Goal: Task Accomplishment & Management: Manage account settings

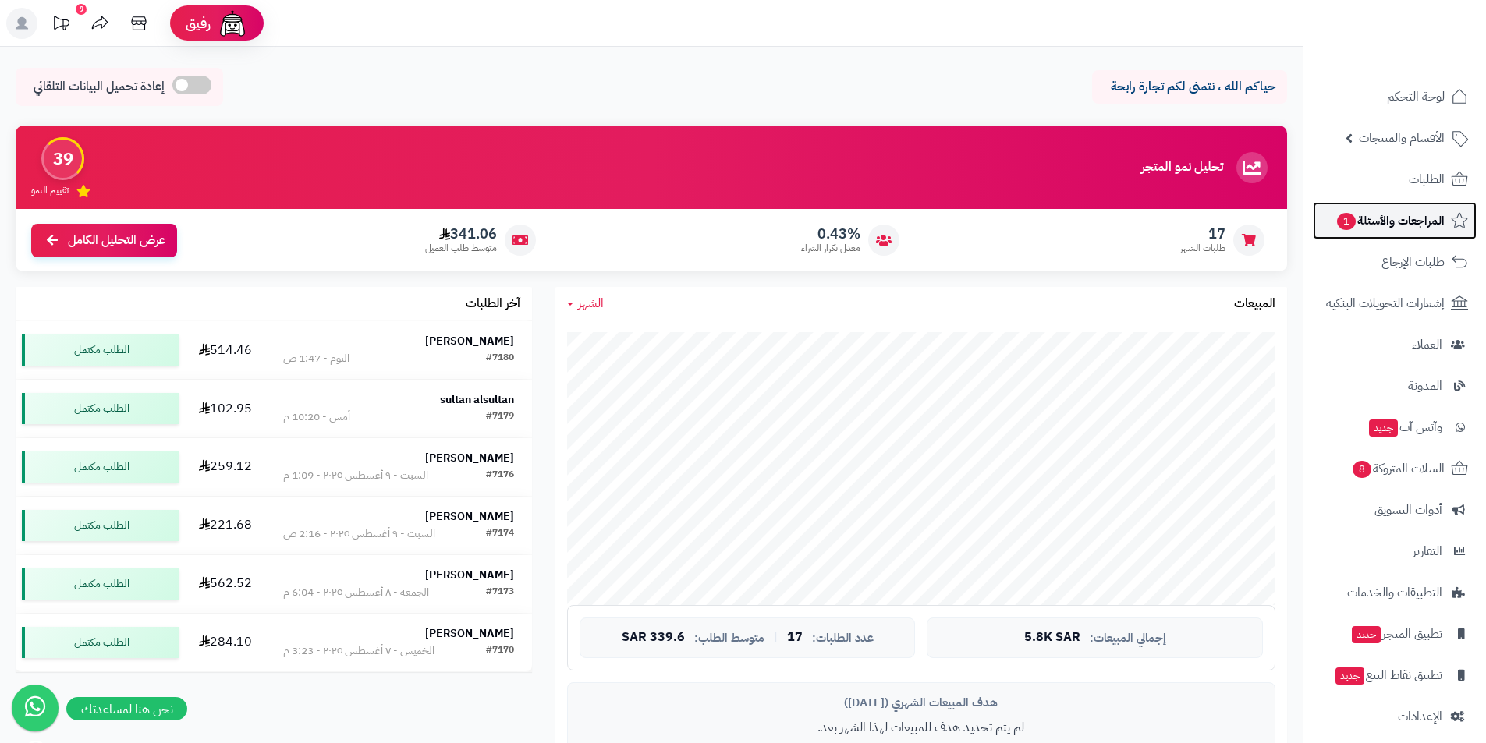
click at [1359, 216] on span "المراجعات والأسئلة 1" at bounding box center [1389, 221] width 109 height 22
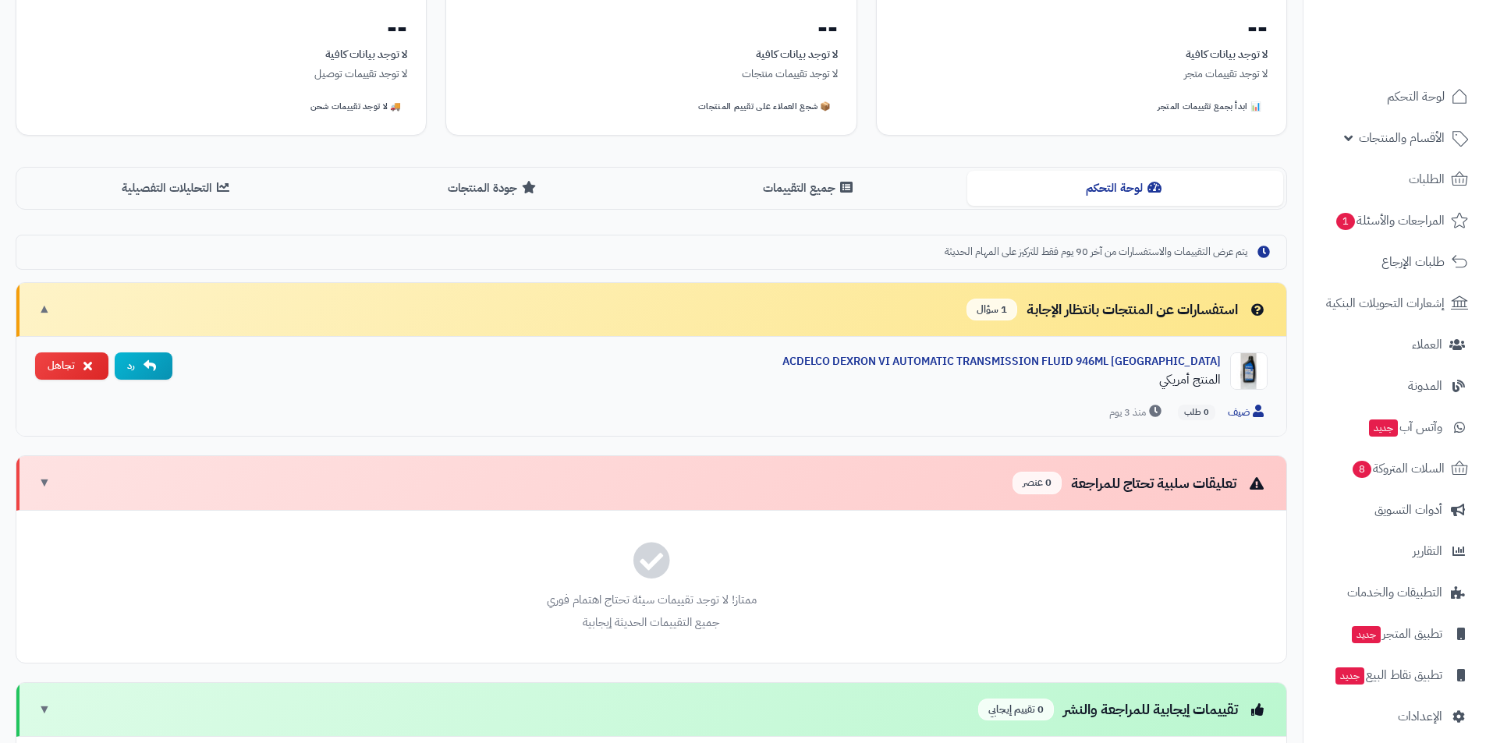
scroll to position [234, 0]
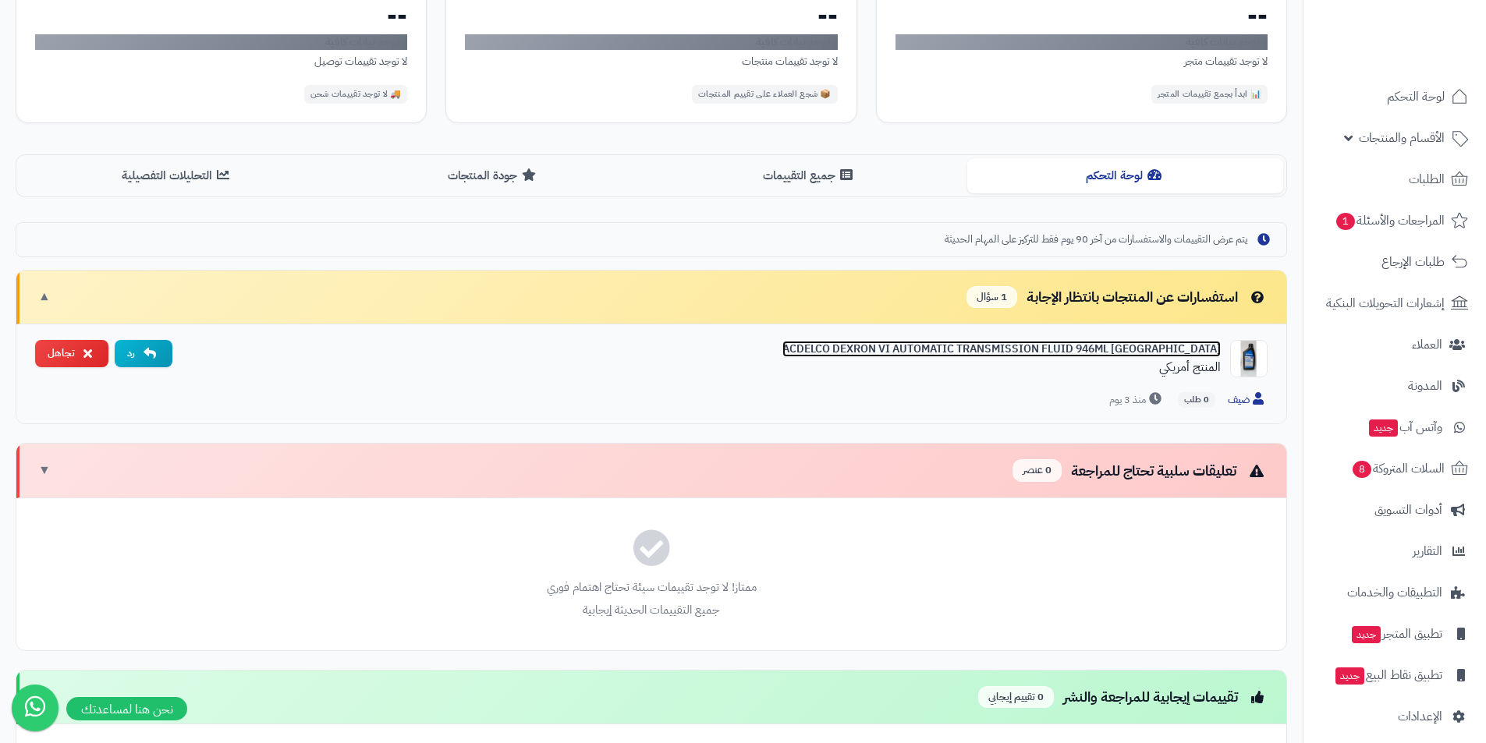
click at [1168, 352] on link "ACDELCO DEXRON VI AUTOMATIC TRANSMISSION FLUID 946ML USA" at bounding box center [1001, 349] width 438 height 16
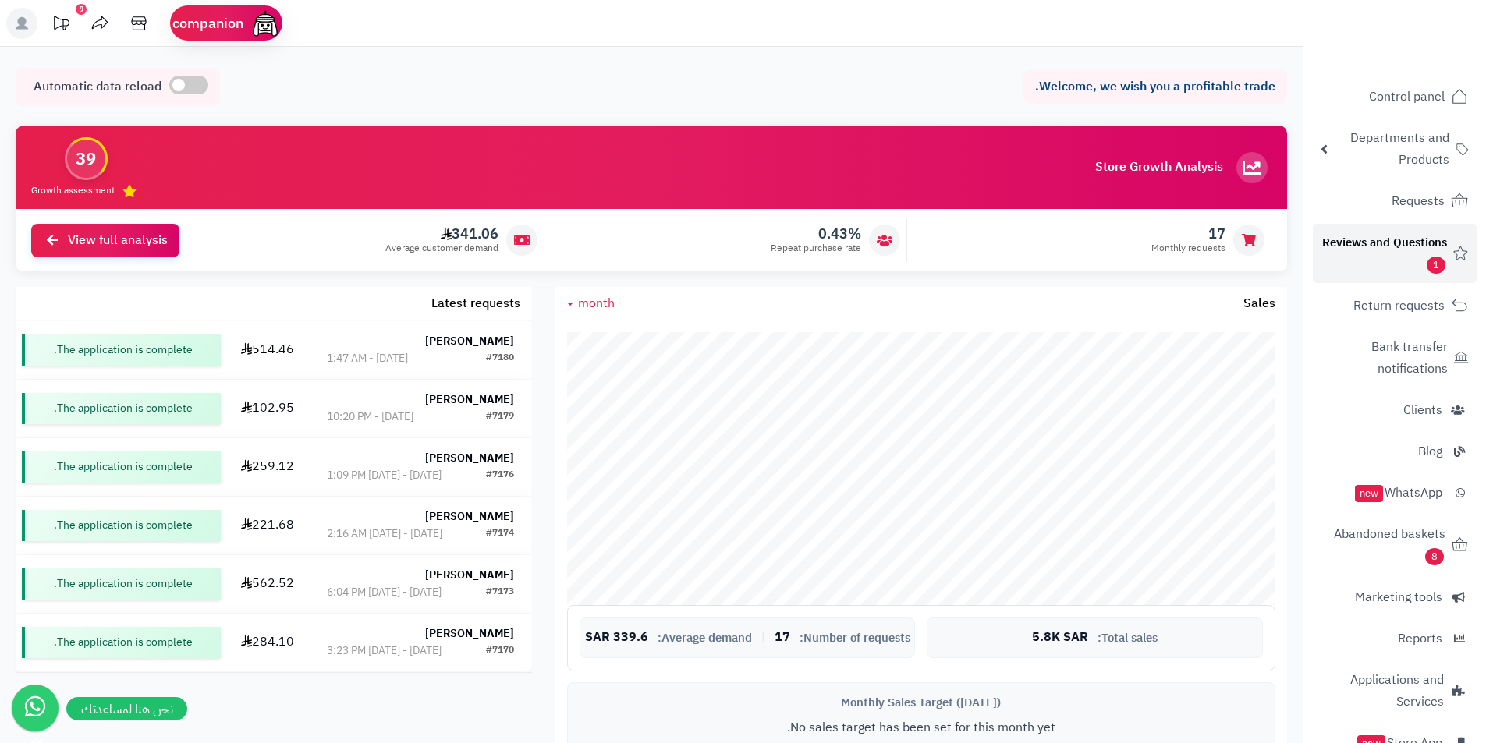
click at [1394, 250] on font "Reviews and Questions" at bounding box center [1384, 242] width 125 height 17
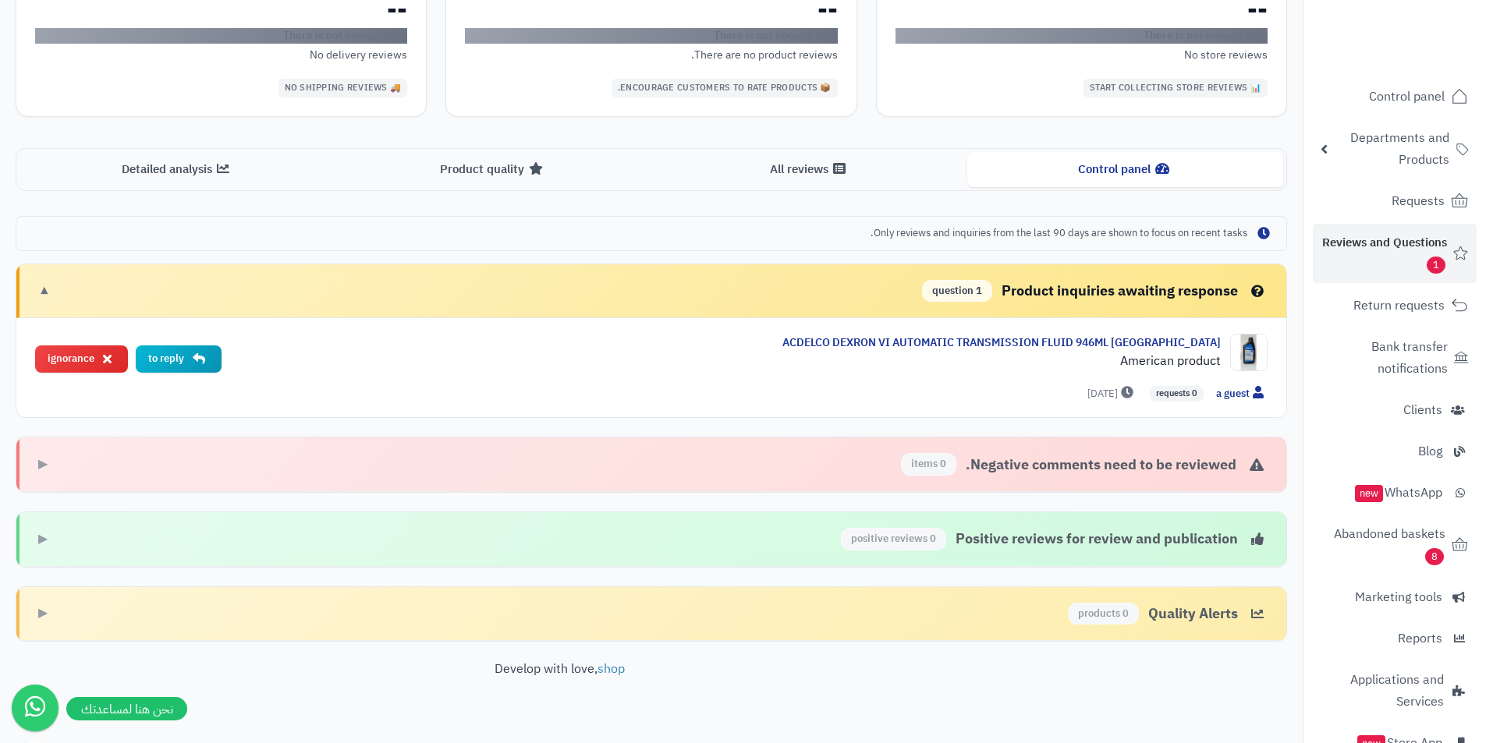
scroll to position [267, 0]
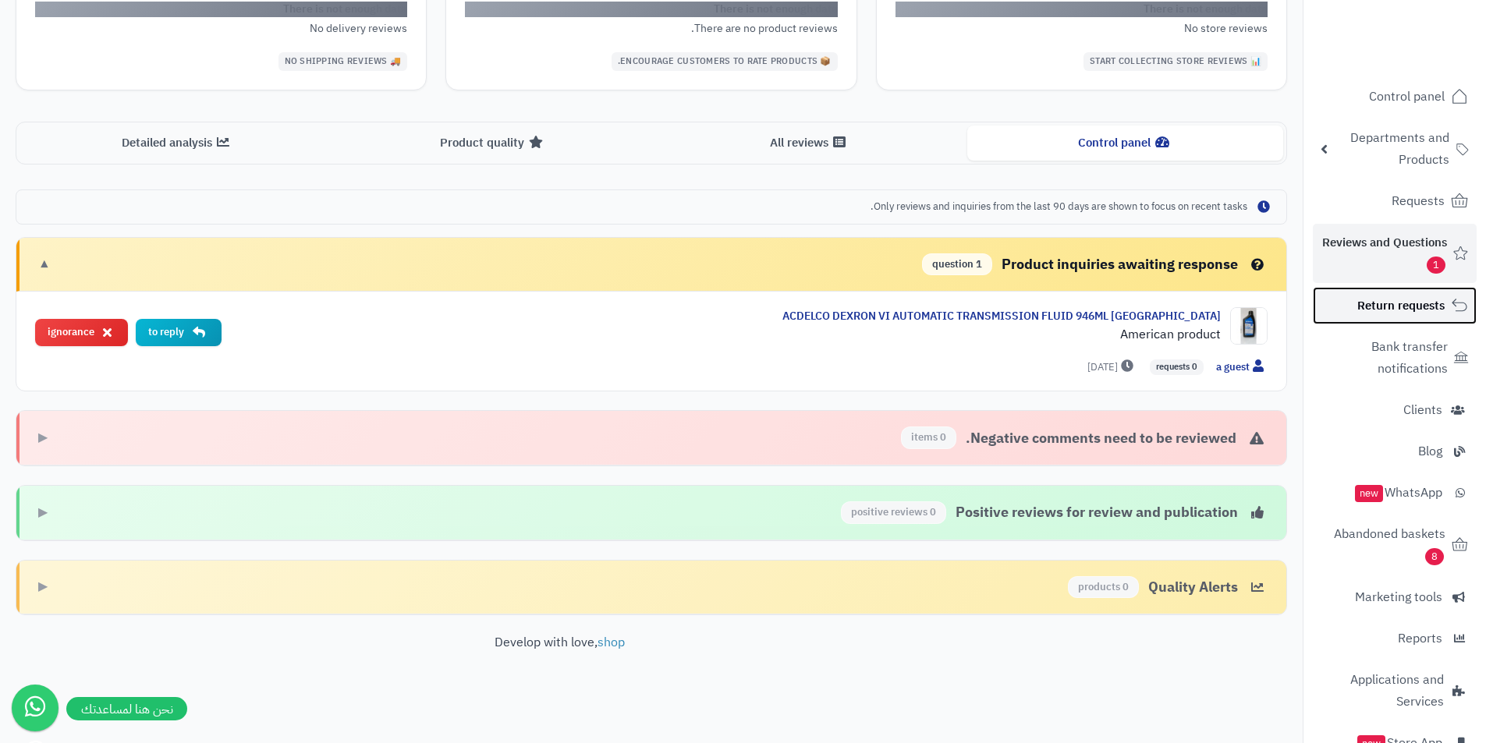
click at [1391, 311] on font "Return requests" at bounding box center [1400, 305] width 87 height 17
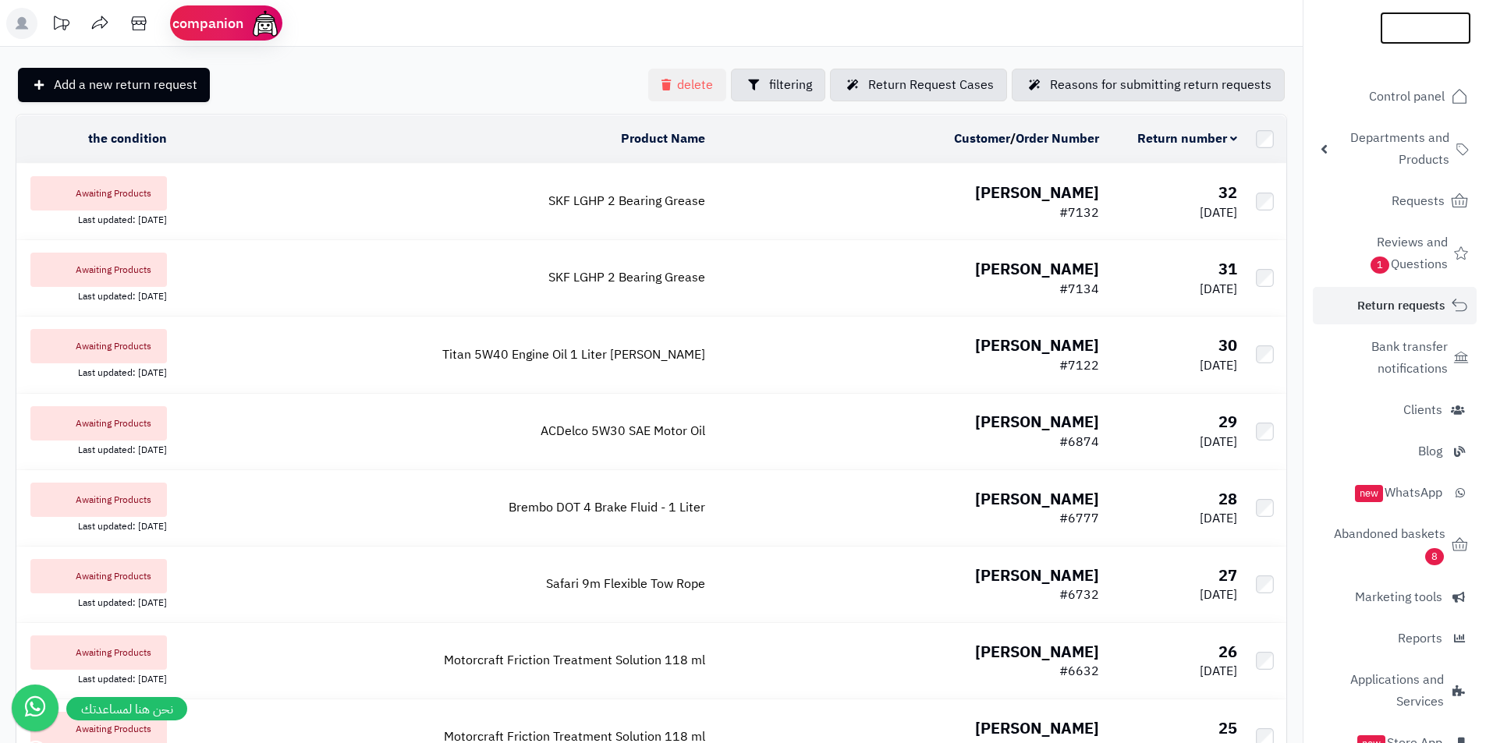
click at [1431, 44] on img at bounding box center [1425, 60] width 91 height 33
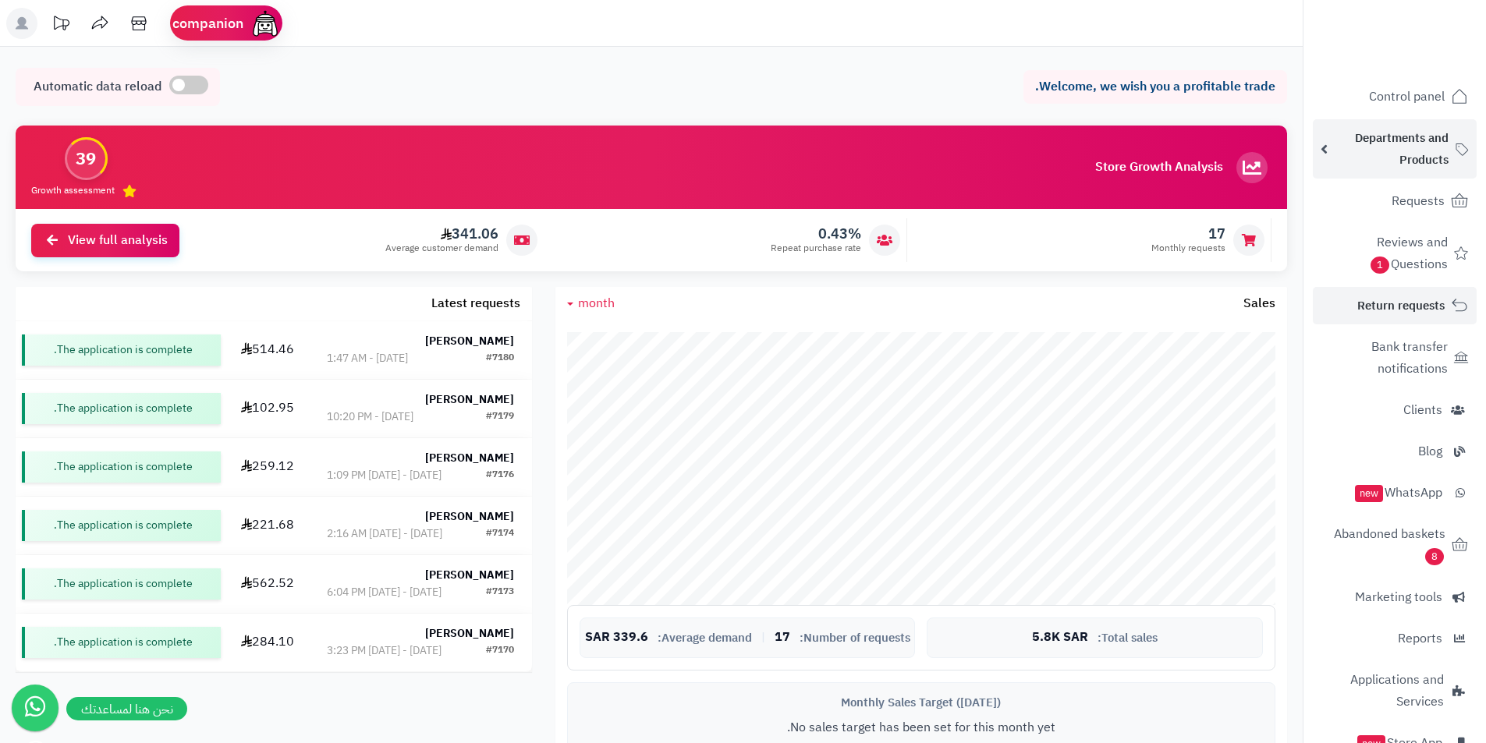
click at [1391, 151] on span "Departments and Products" at bounding box center [1391, 149] width 115 height 44
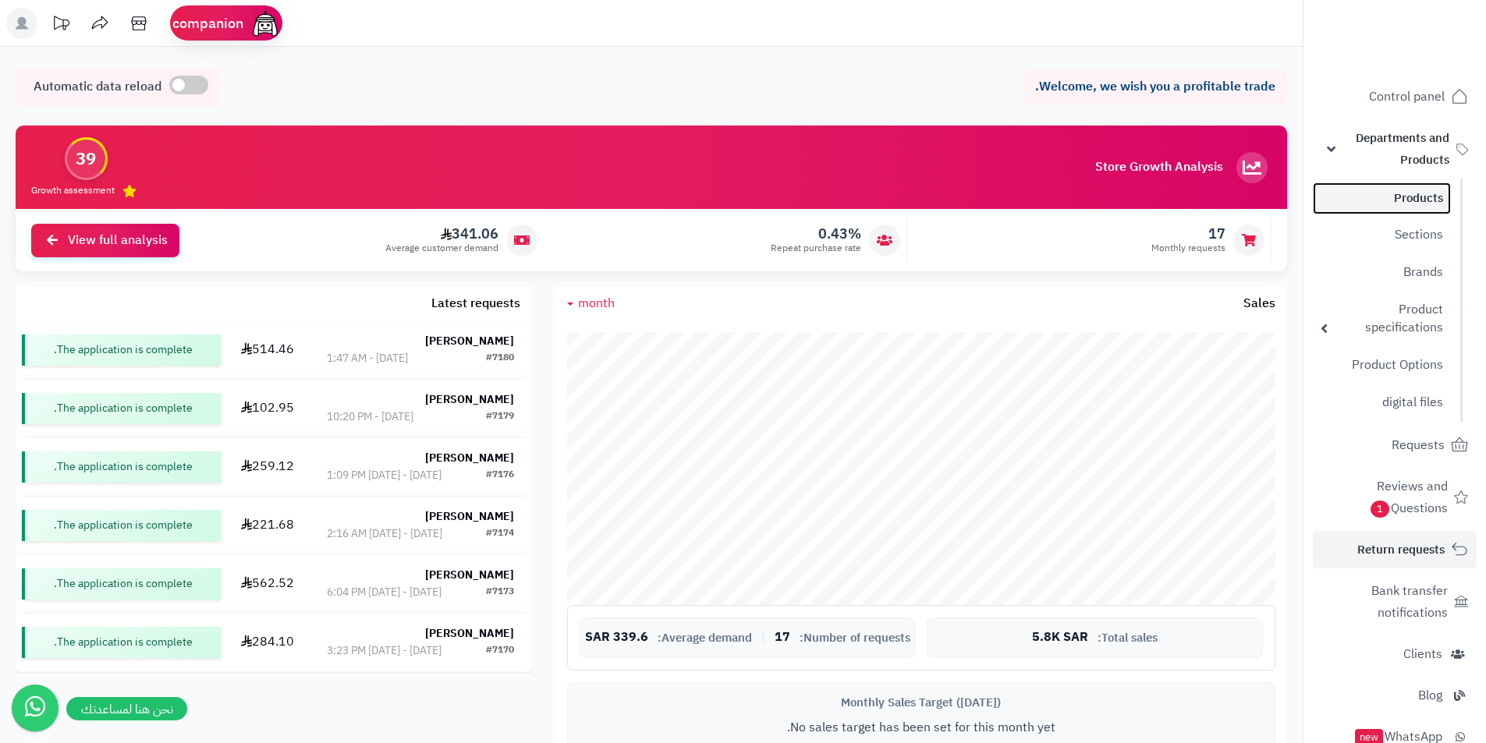
click at [1365, 193] on link "Products" at bounding box center [1382, 198] width 138 height 32
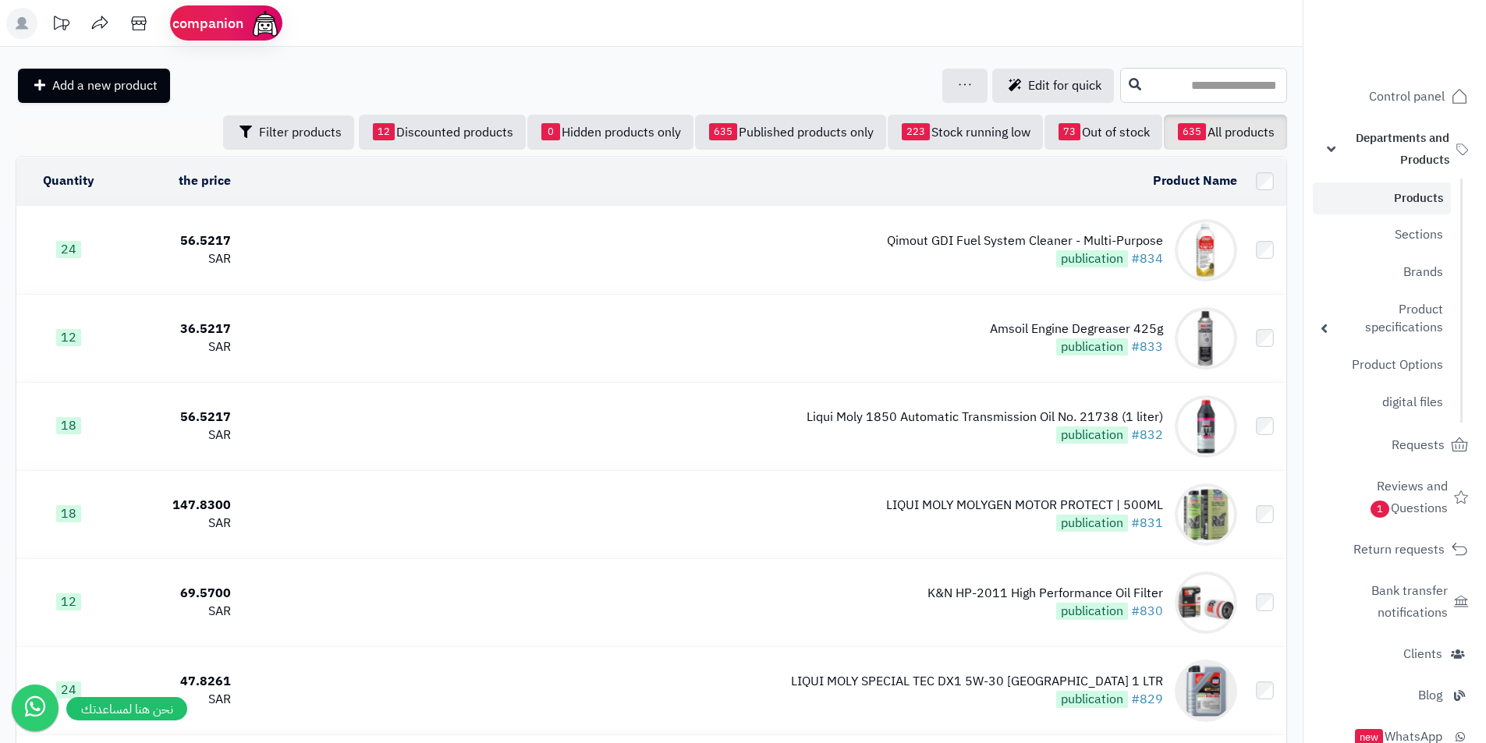
click at [1120, 86] on input "text" at bounding box center [1203, 85] width 167 height 35
click at [1160, 95] on input "*****" at bounding box center [1203, 85] width 167 height 35
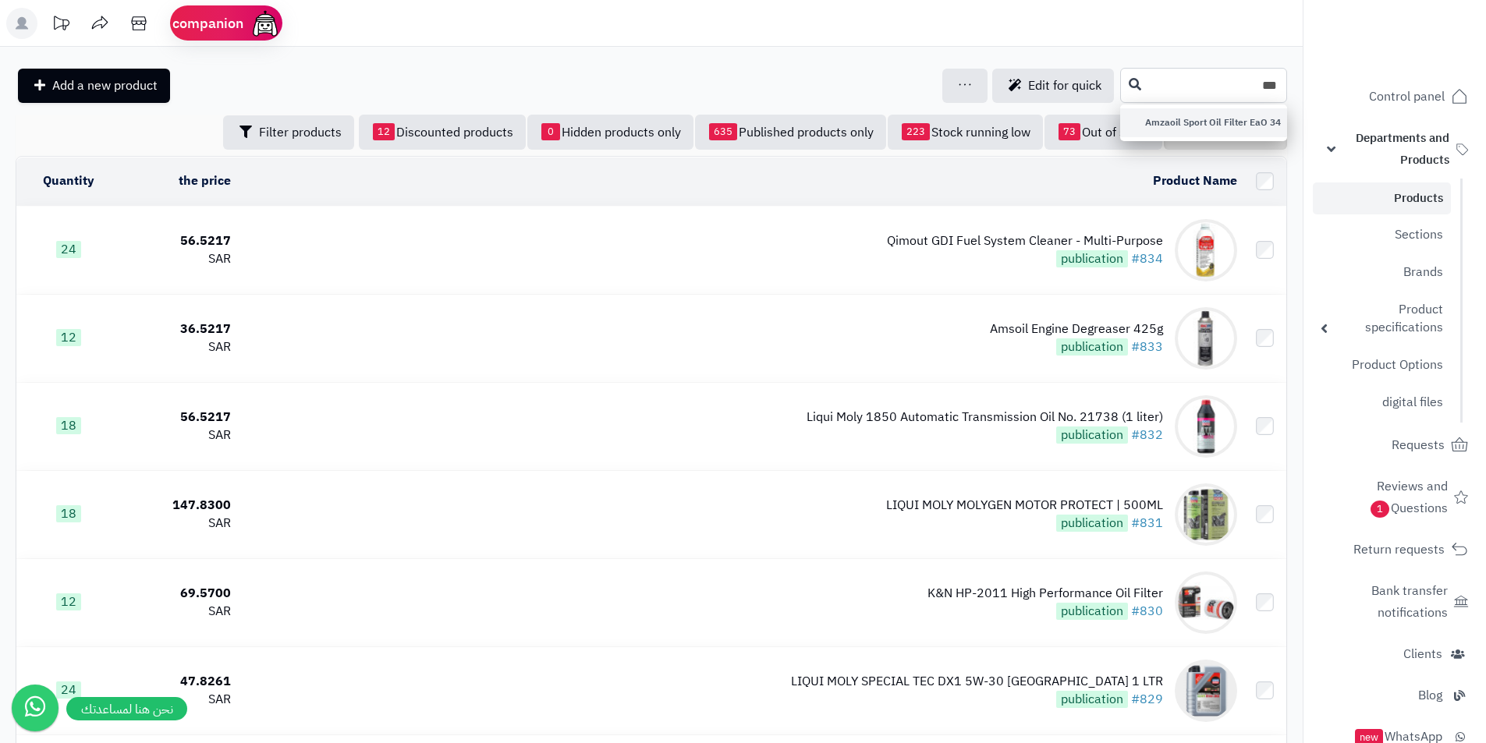
type input "***"
click at [1191, 129] on link "Amzaoil Sport Oil Filter EaO 34" at bounding box center [1203, 122] width 167 height 29
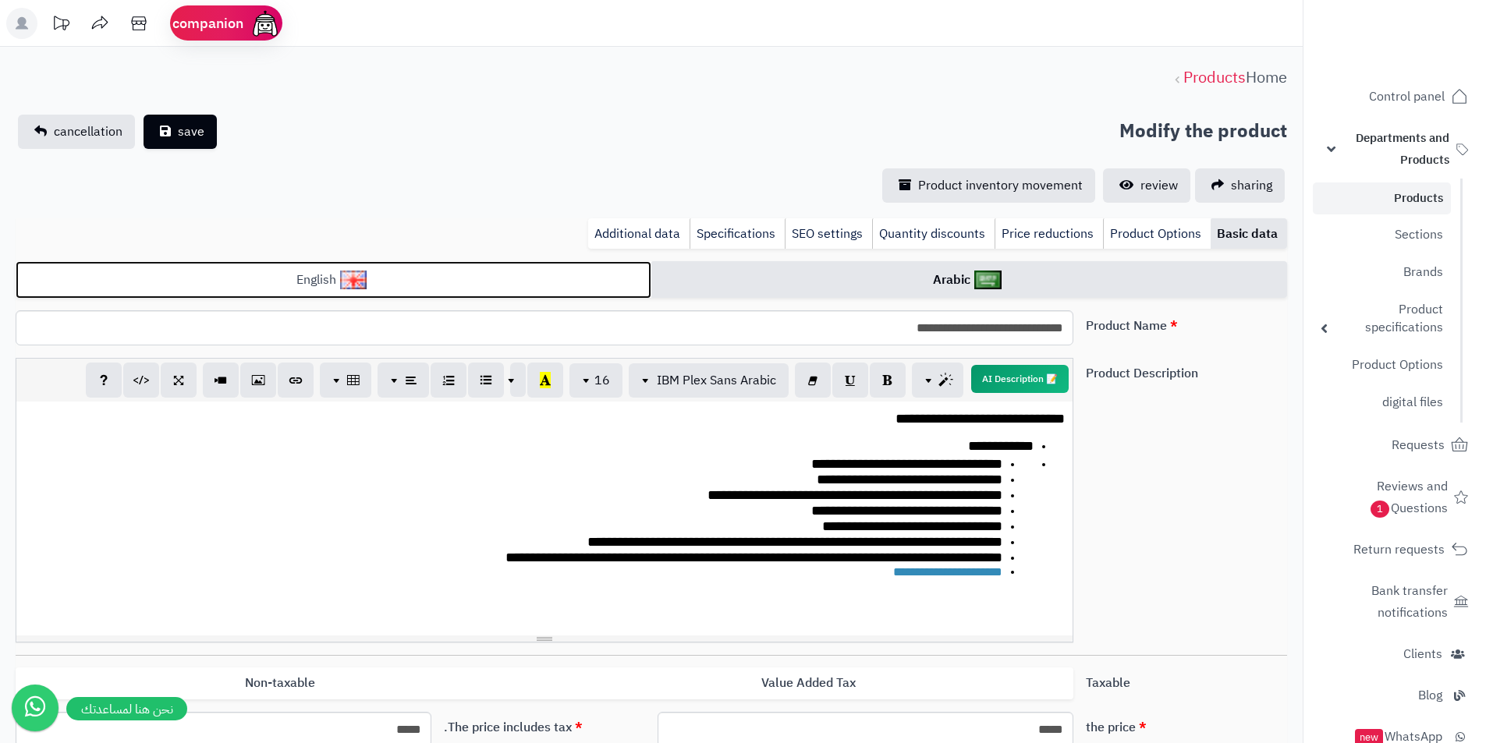
click at [587, 275] on link "English" at bounding box center [334, 280] width 636 height 38
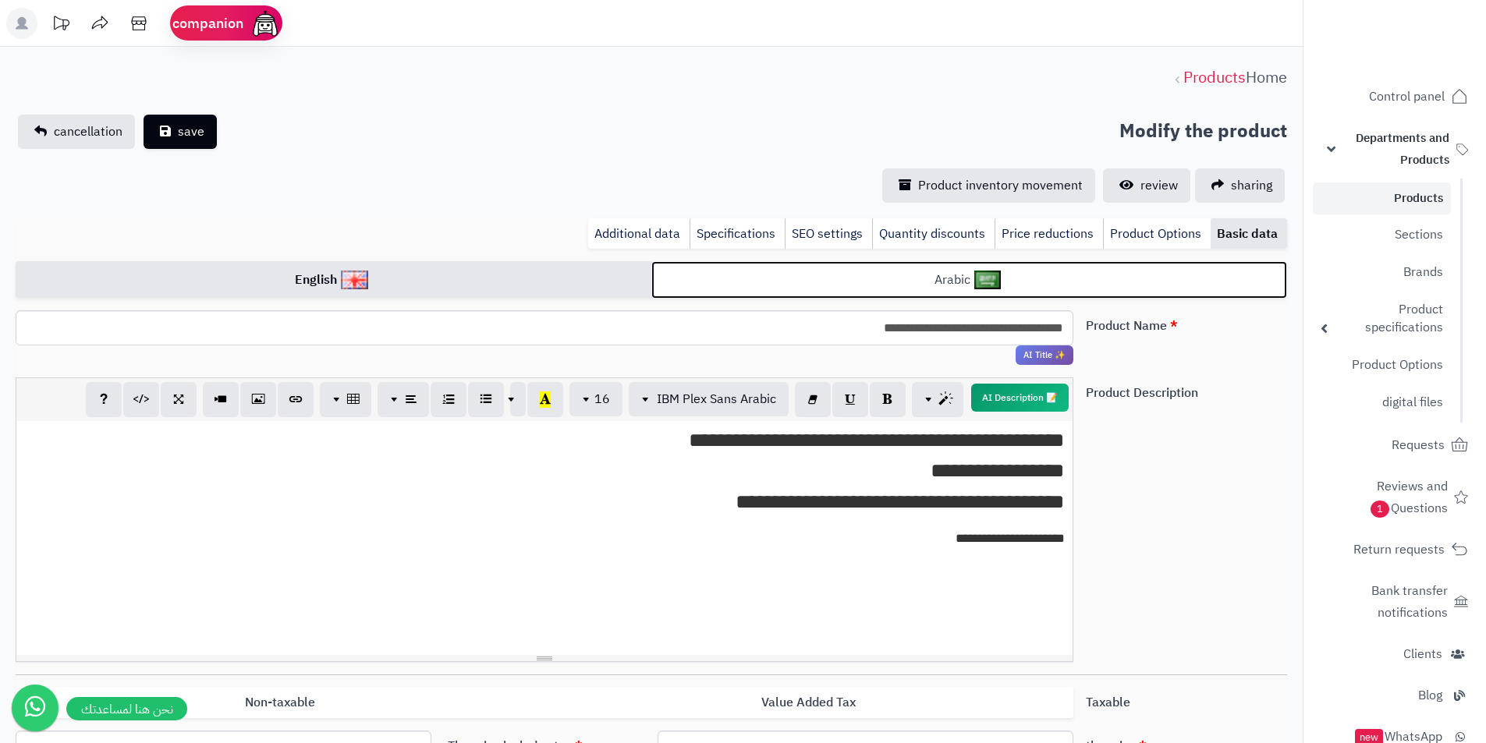
click at [735, 278] on link "Arabic" at bounding box center [969, 280] width 636 height 38
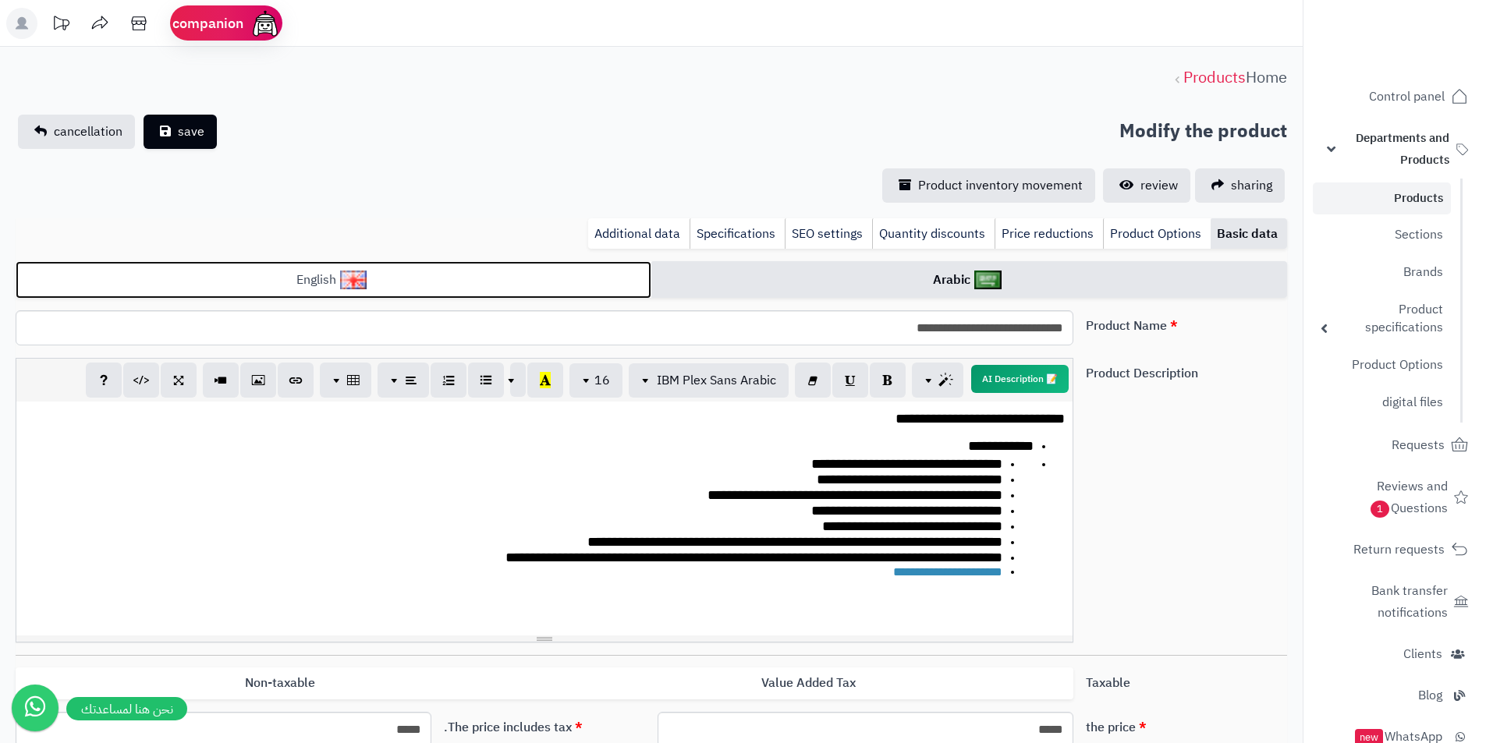
click at [571, 285] on link "English" at bounding box center [334, 280] width 636 height 38
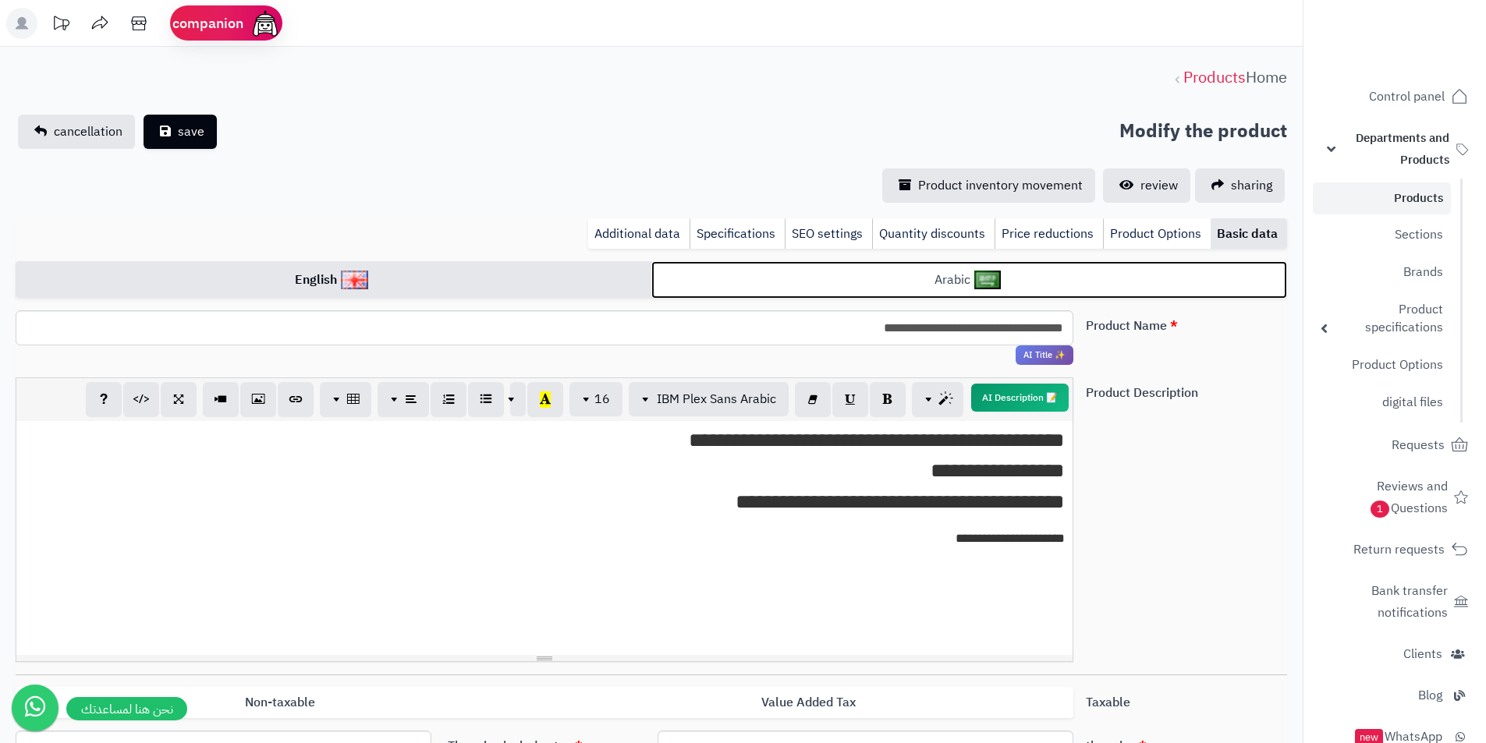
click at [760, 278] on link "Arabic" at bounding box center [969, 280] width 636 height 38
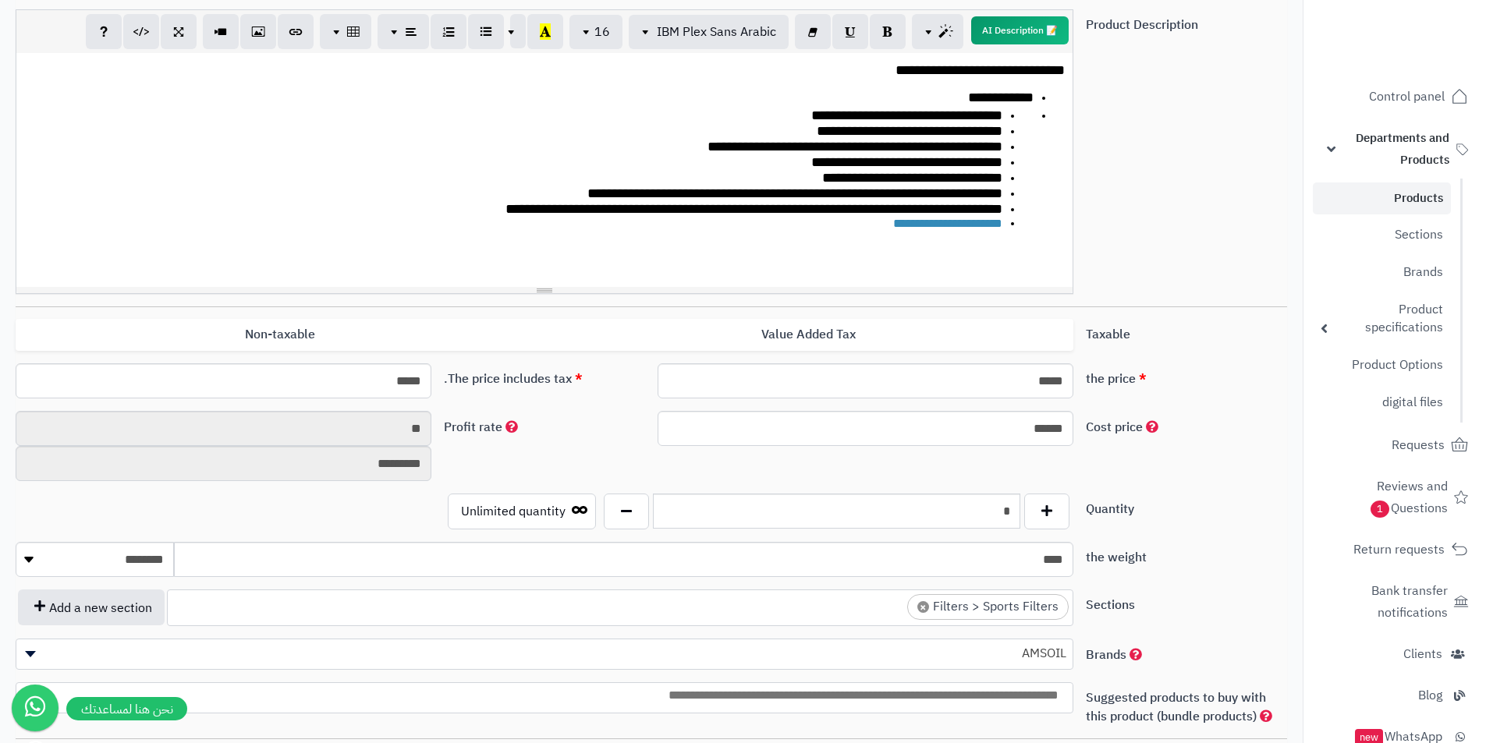
scroll to position [390, 0]
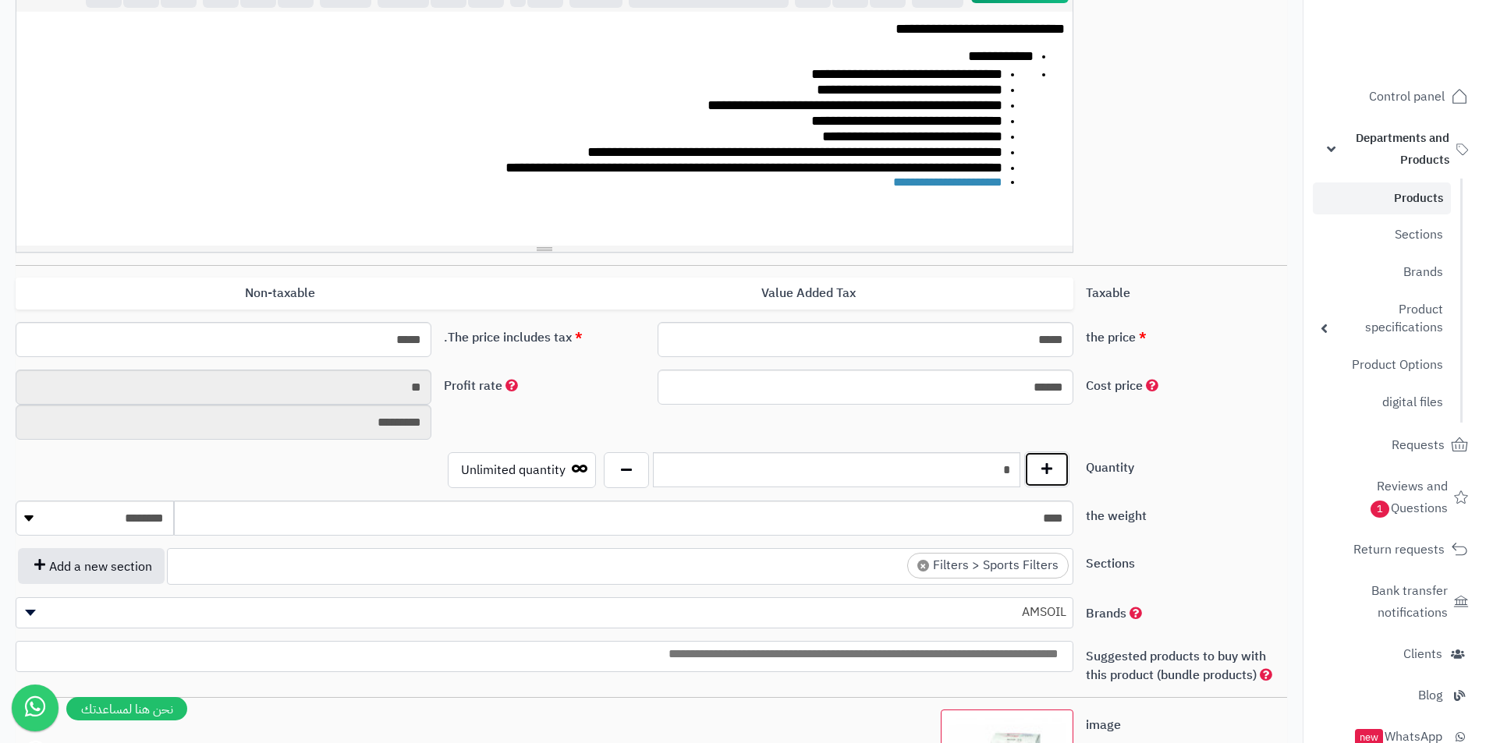
click at [1064, 474] on button "button" at bounding box center [1046, 470] width 45 height 36
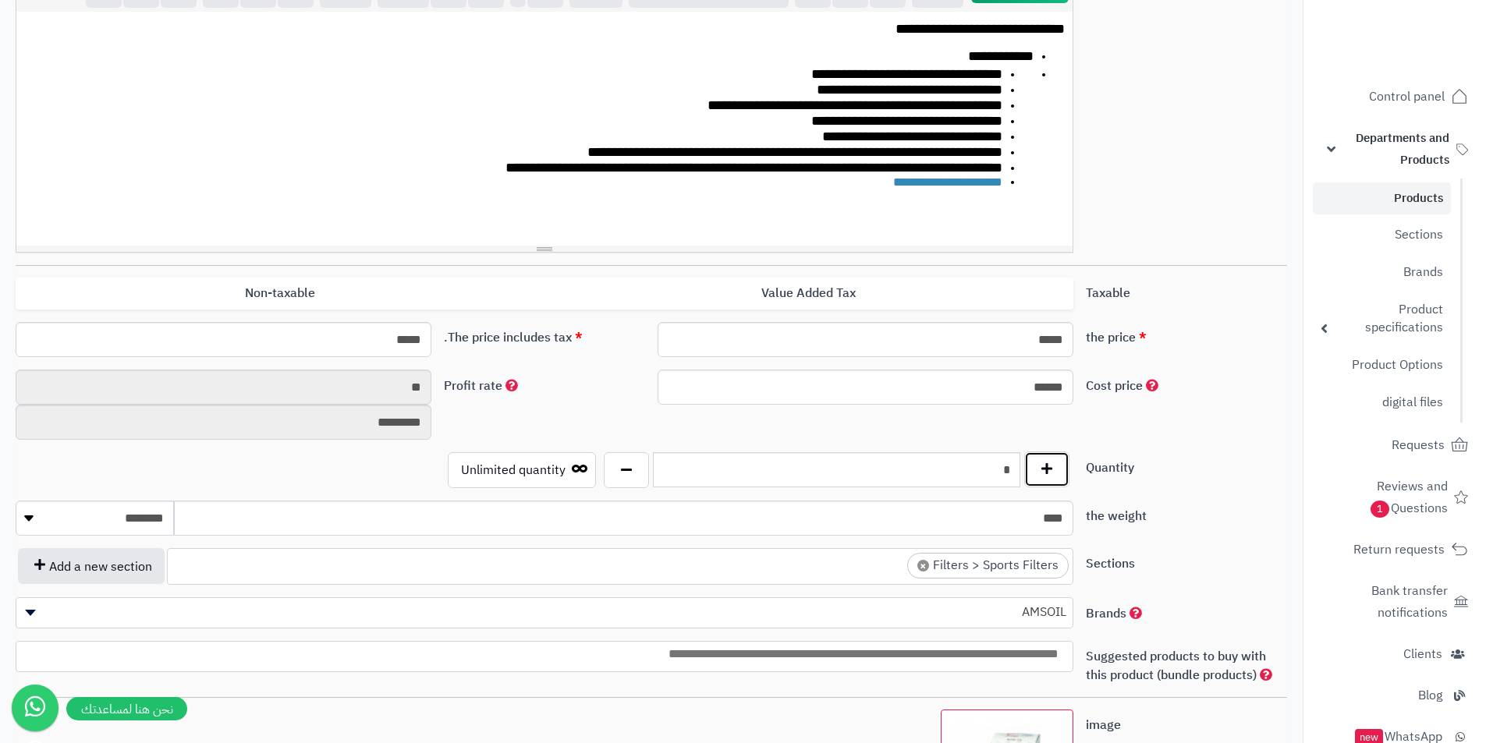
click at [1064, 474] on button "button" at bounding box center [1046, 470] width 45 height 36
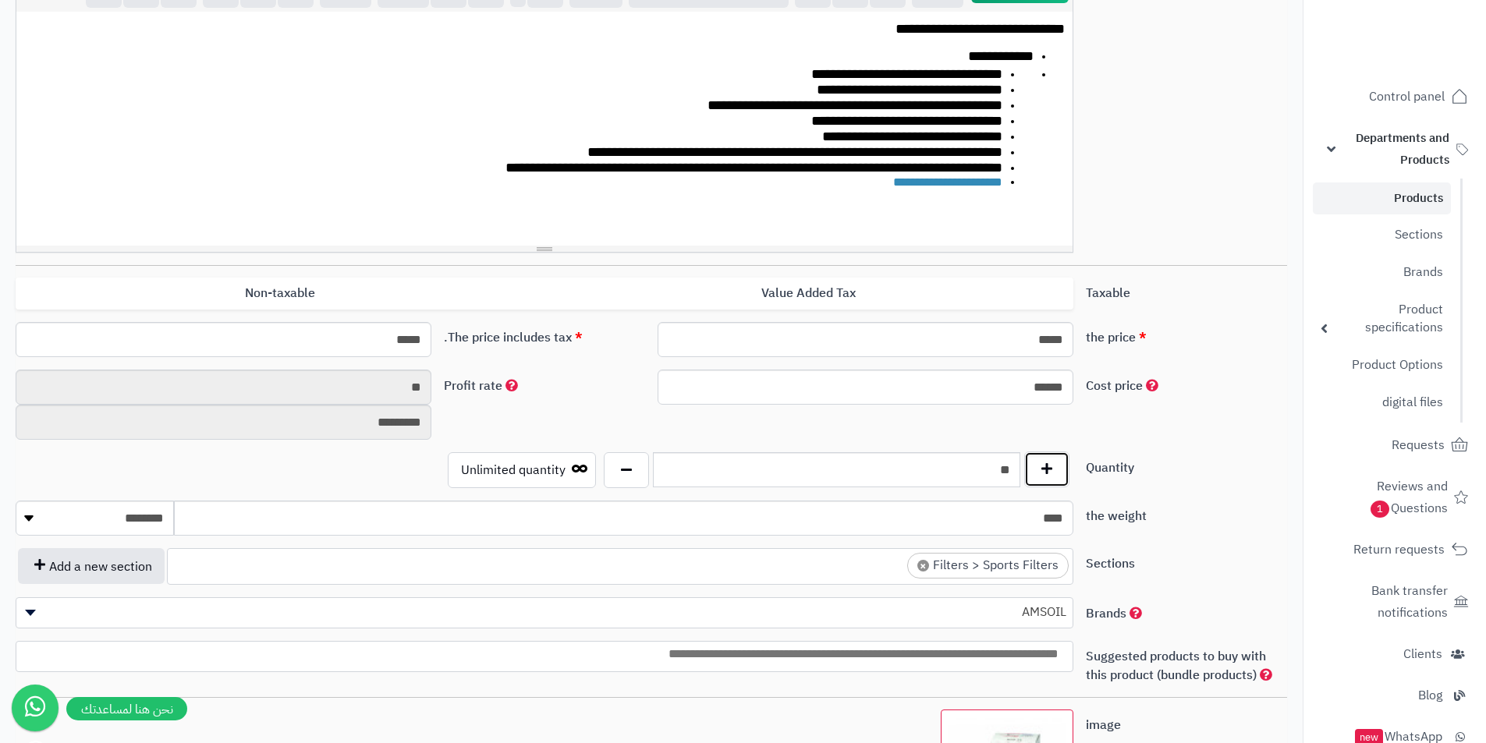
click at [1064, 474] on button "button" at bounding box center [1046, 470] width 45 height 36
click at [991, 469] on input "**" at bounding box center [836, 469] width 367 height 35
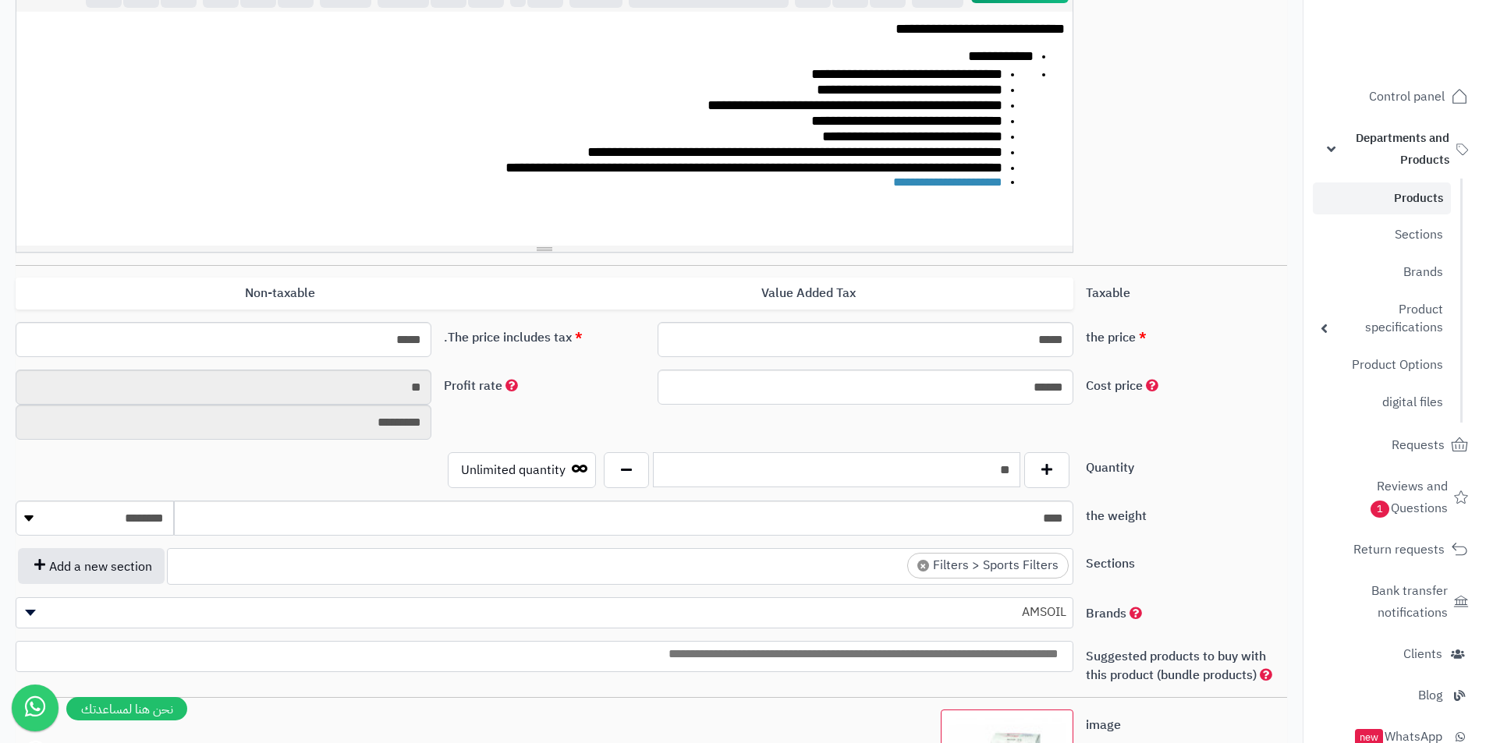
click at [991, 469] on input "**" at bounding box center [836, 469] width 367 height 35
type input "*"
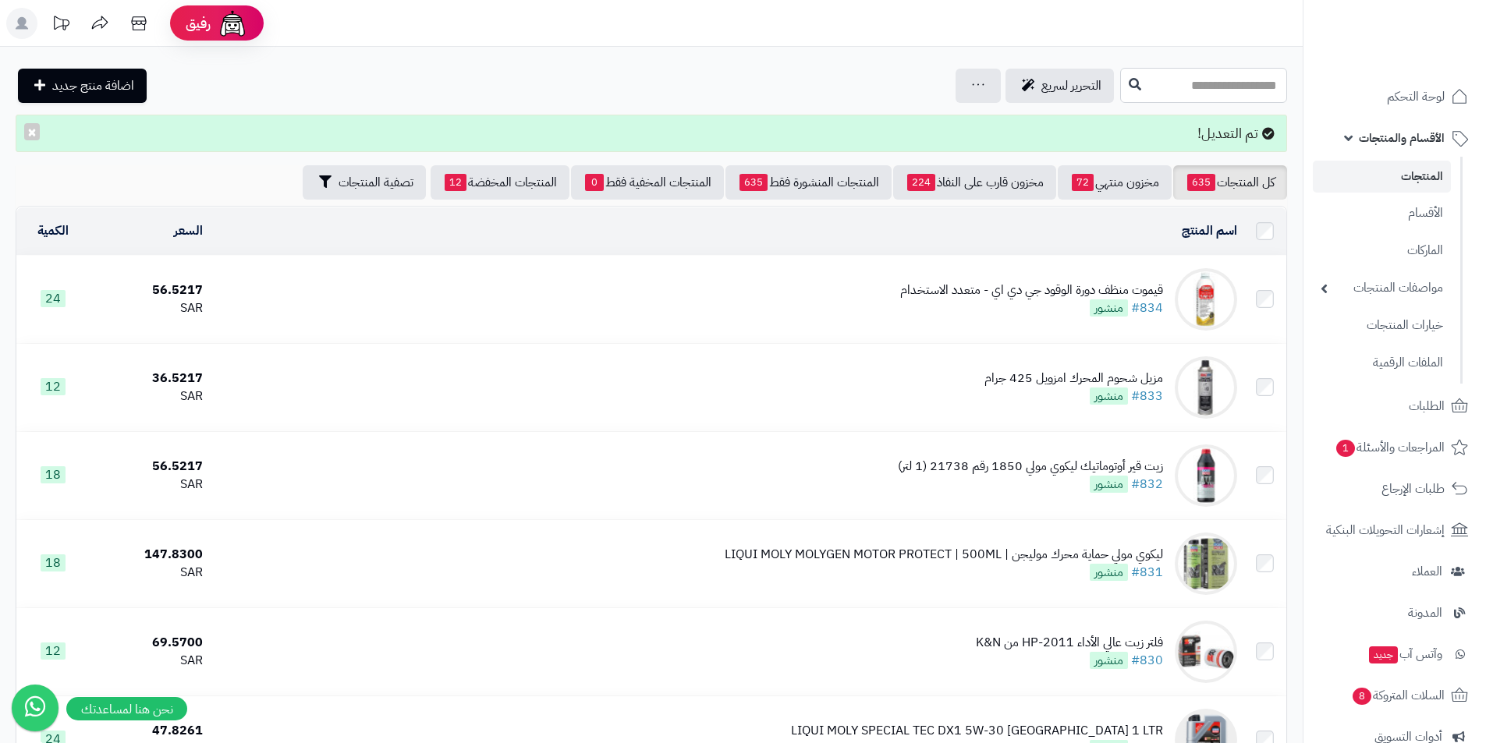
click at [1120, 85] on input "text" at bounding box center [1203, 85] width 167 height 35
type input "*****"
click at [1173, 129] on link "أمزاويل فلتر زيت رياضي EaO 34" at bounding box center [1203, 122] width 167 height 29
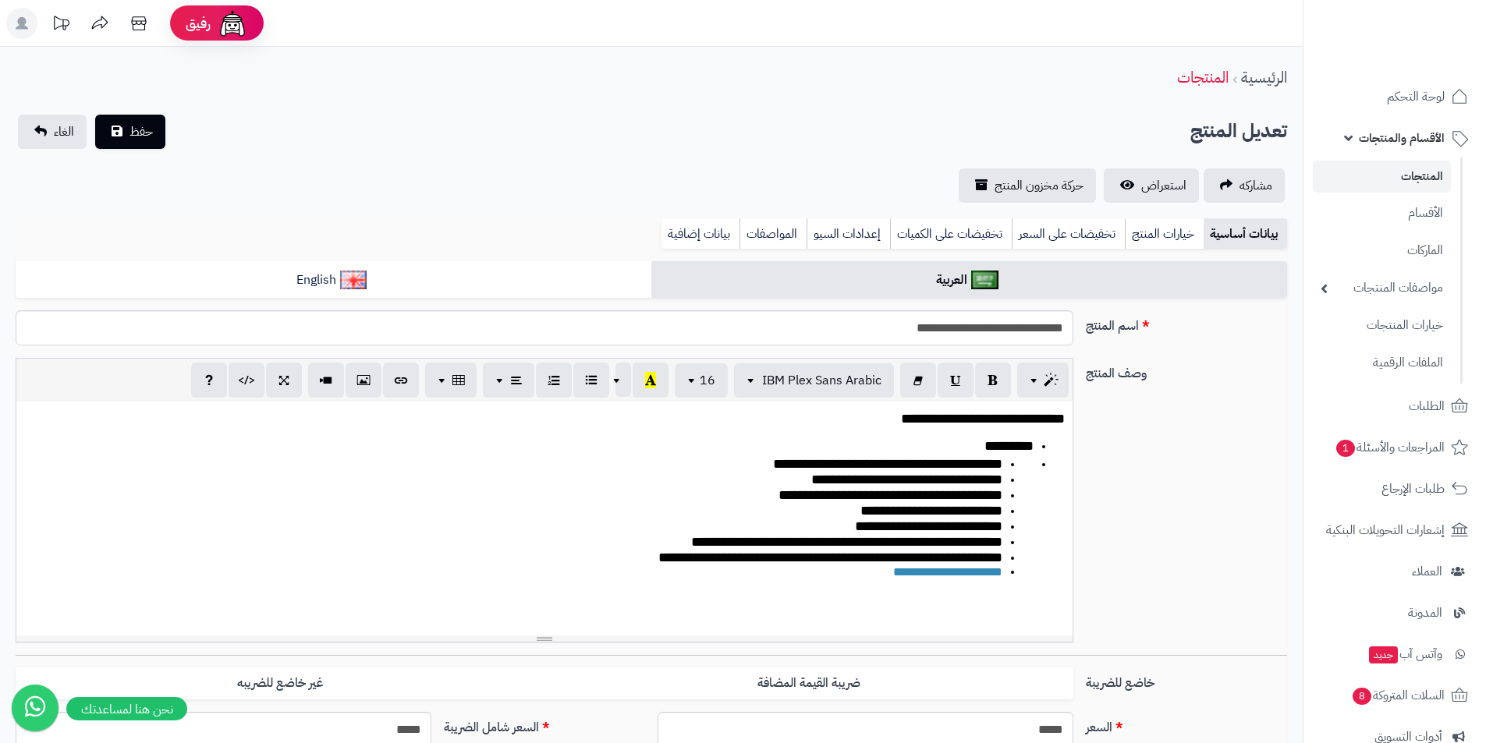
scroll to position [0, 12]
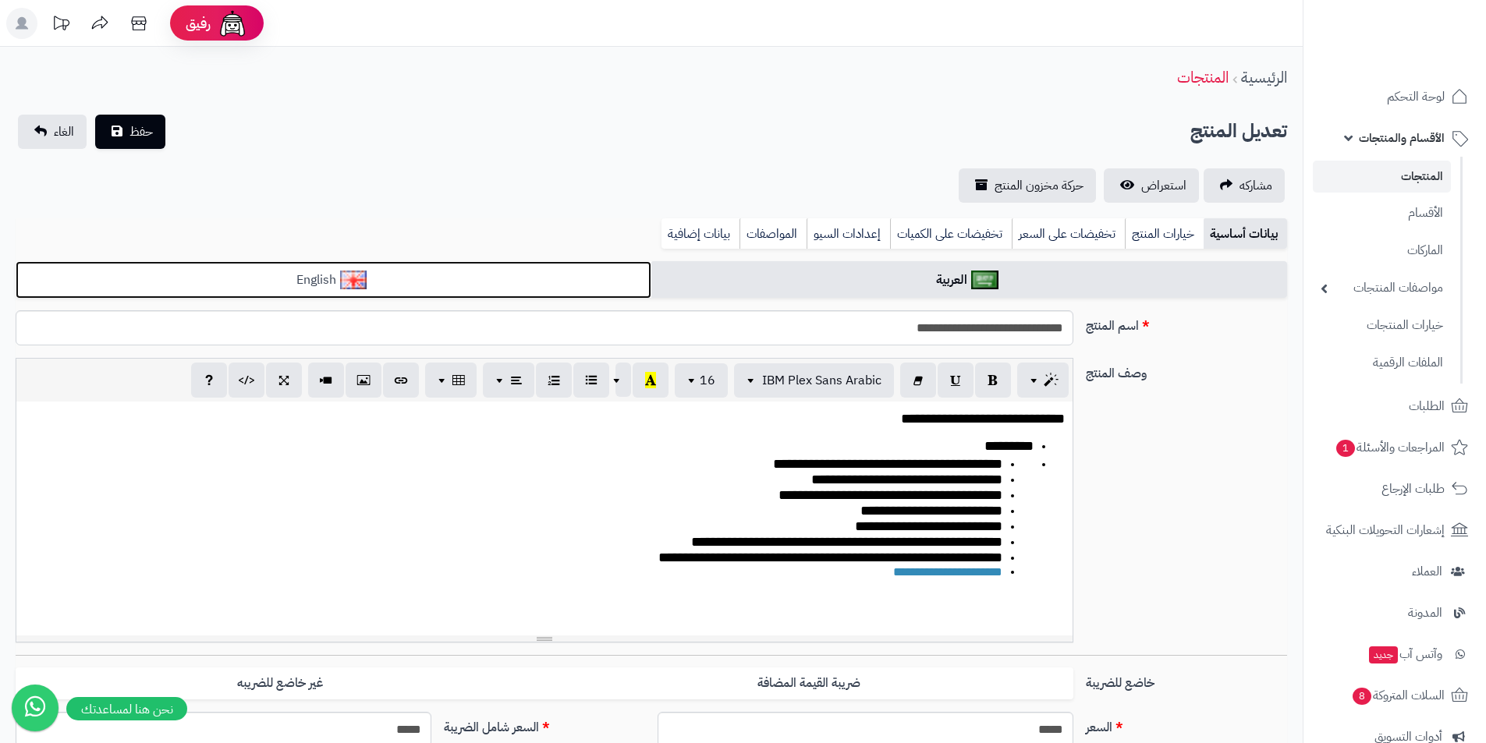
click at [390, 267] on link "English" at bounding box center [334, 280] width 636 height 38
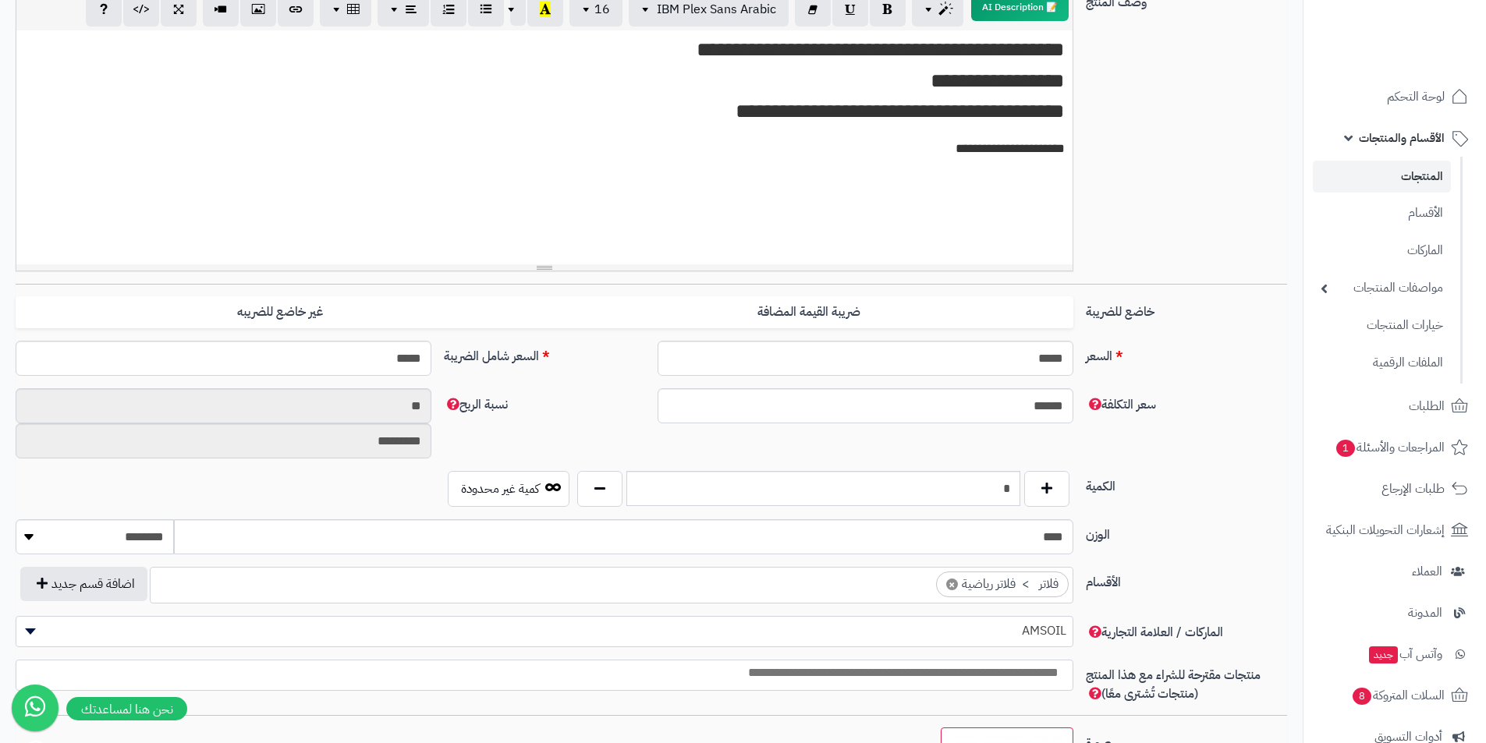
scroll to position [0, 0]
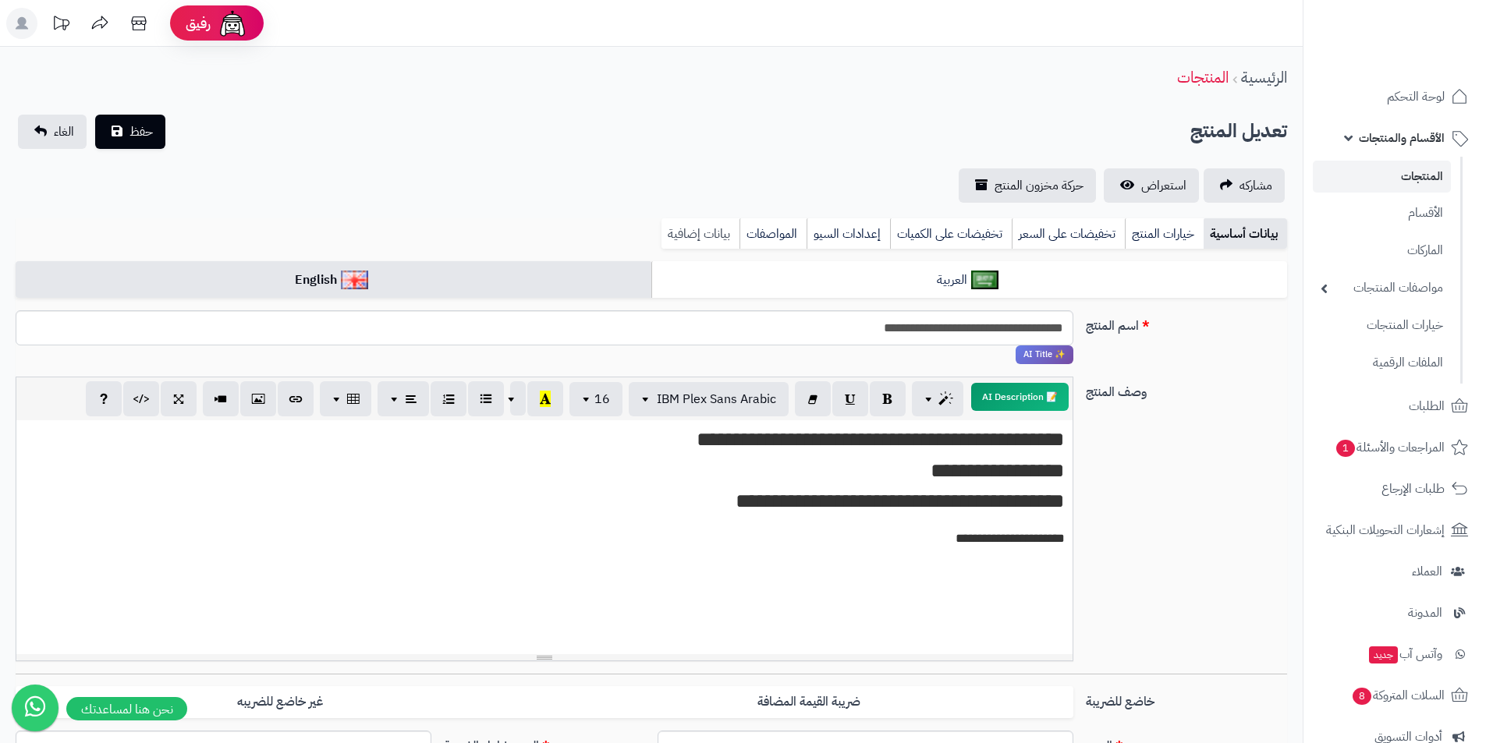
click at [703, 237] on link "بيانات إضافية" at bounding box center [700, 233] width 78 height 31
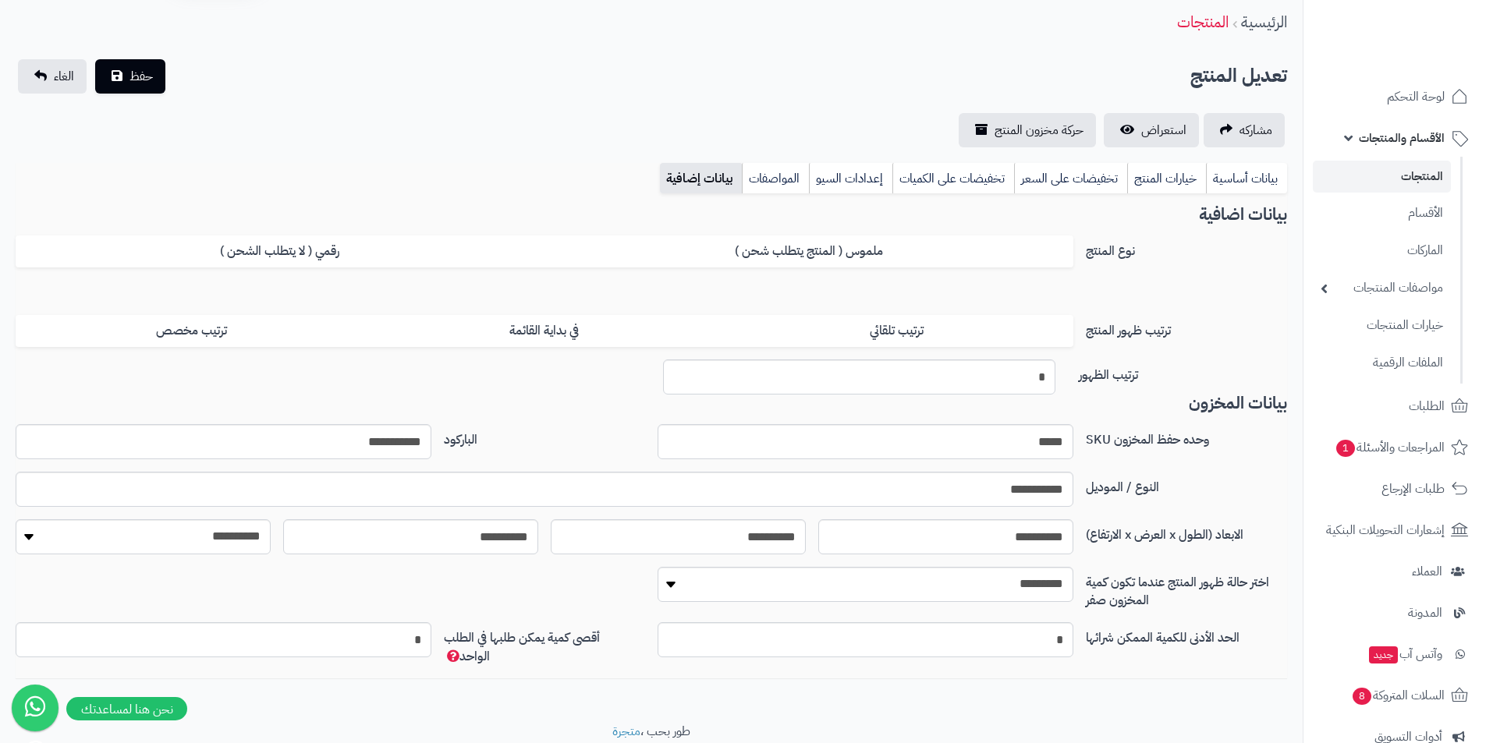
scroll to position [113, 0]
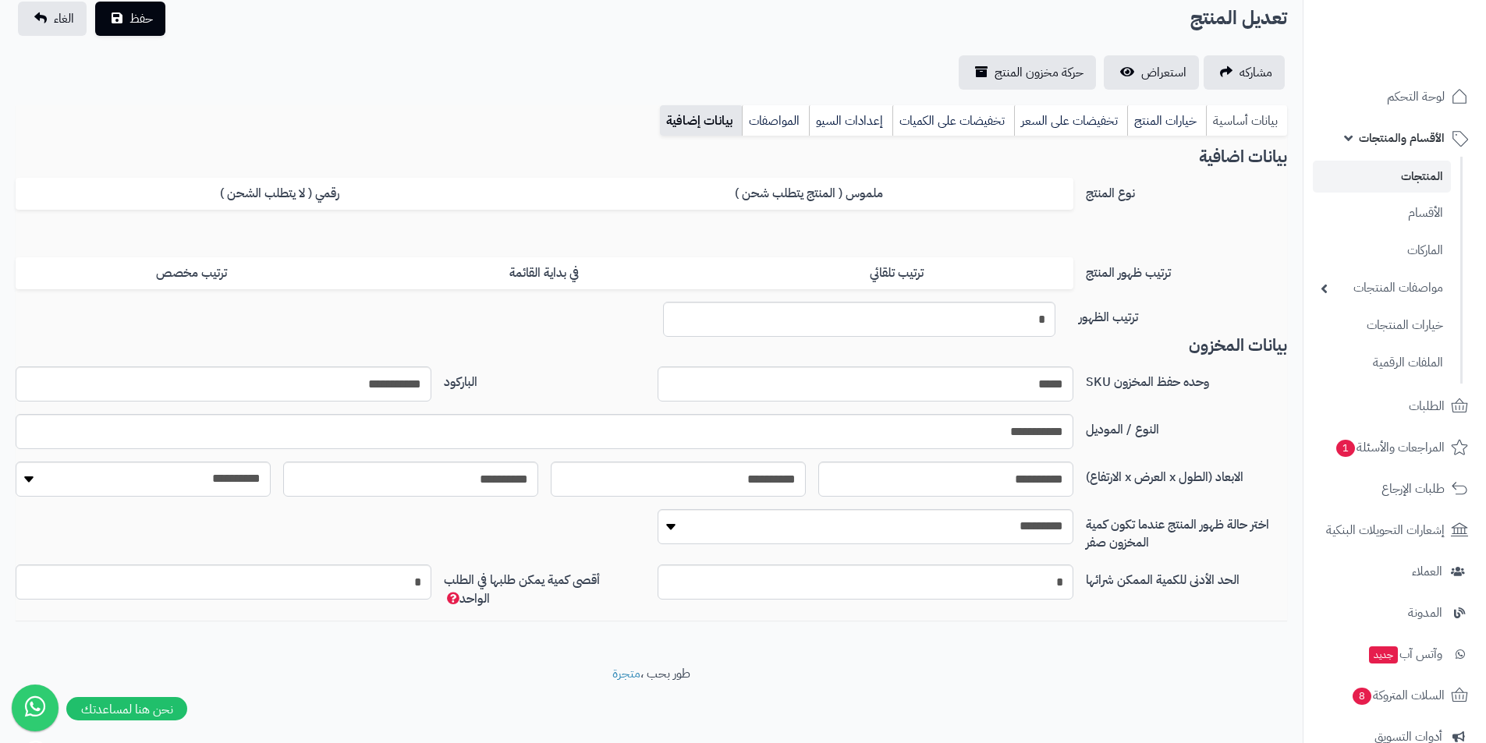
click at [1234, 122] on link "بيانات أساسية" at bounding box center [1246, 120] width 81 height 31
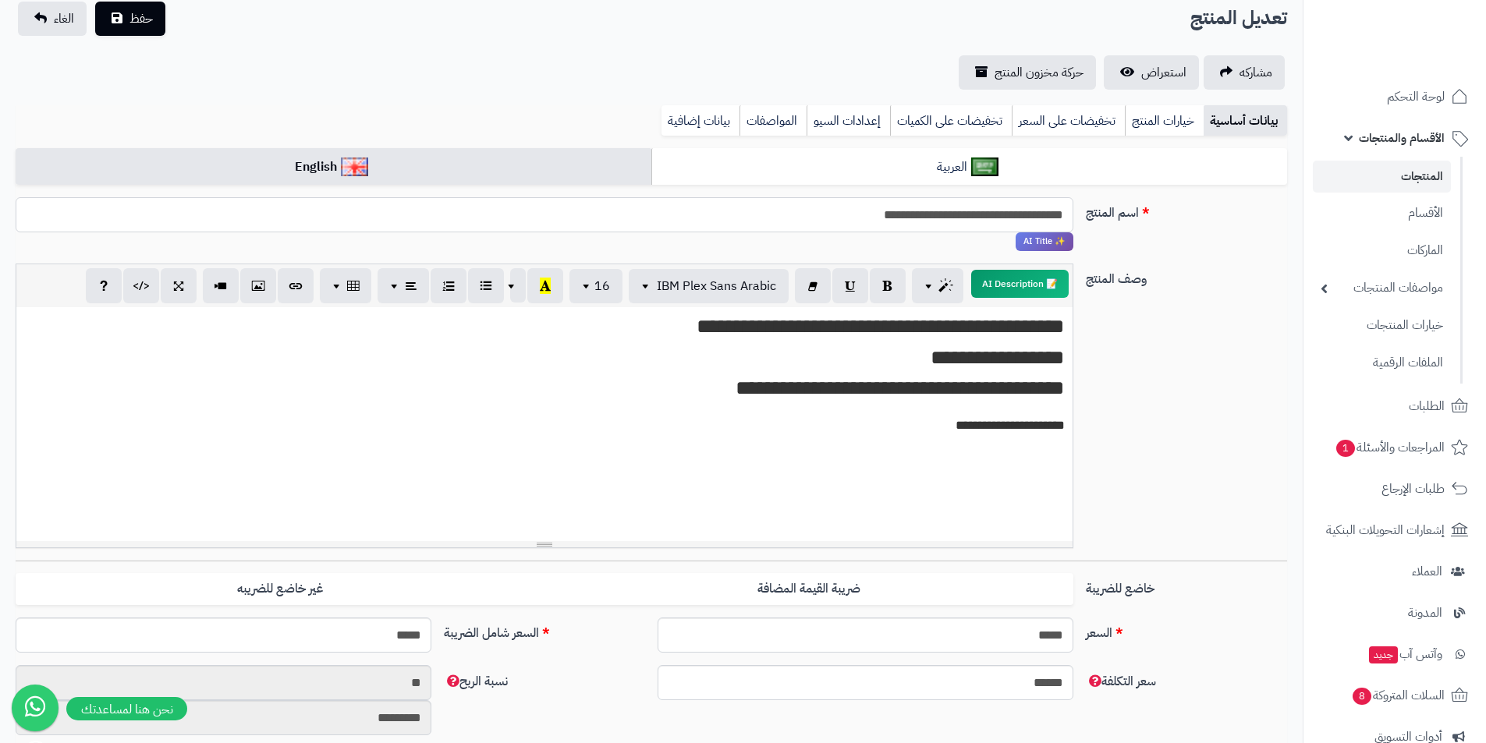
click at [896, 216] on input "**********" at bounding box center [545, 214] width 1058 height 35
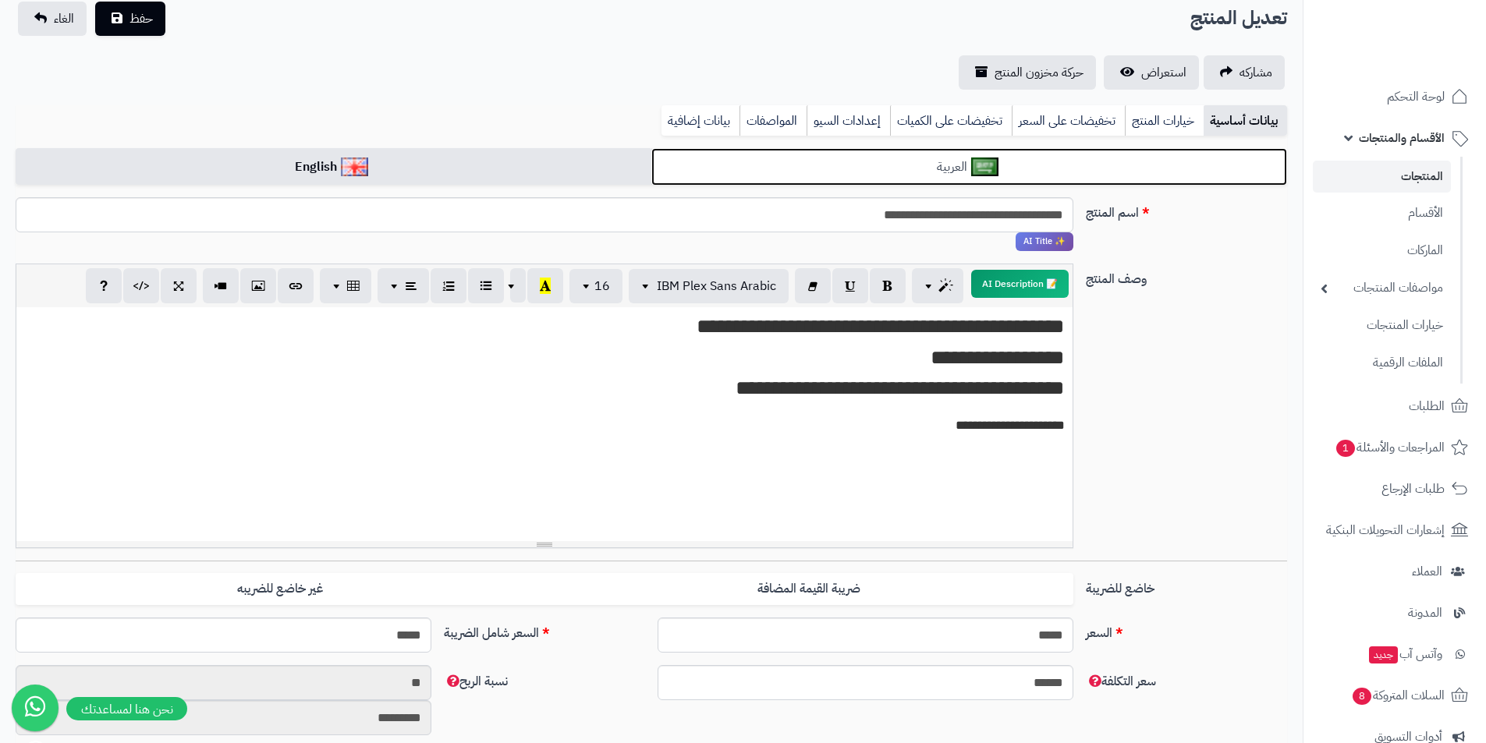
click at [893, 178] on link "العربية" at bounding box center [969, 167] width 636 height 38
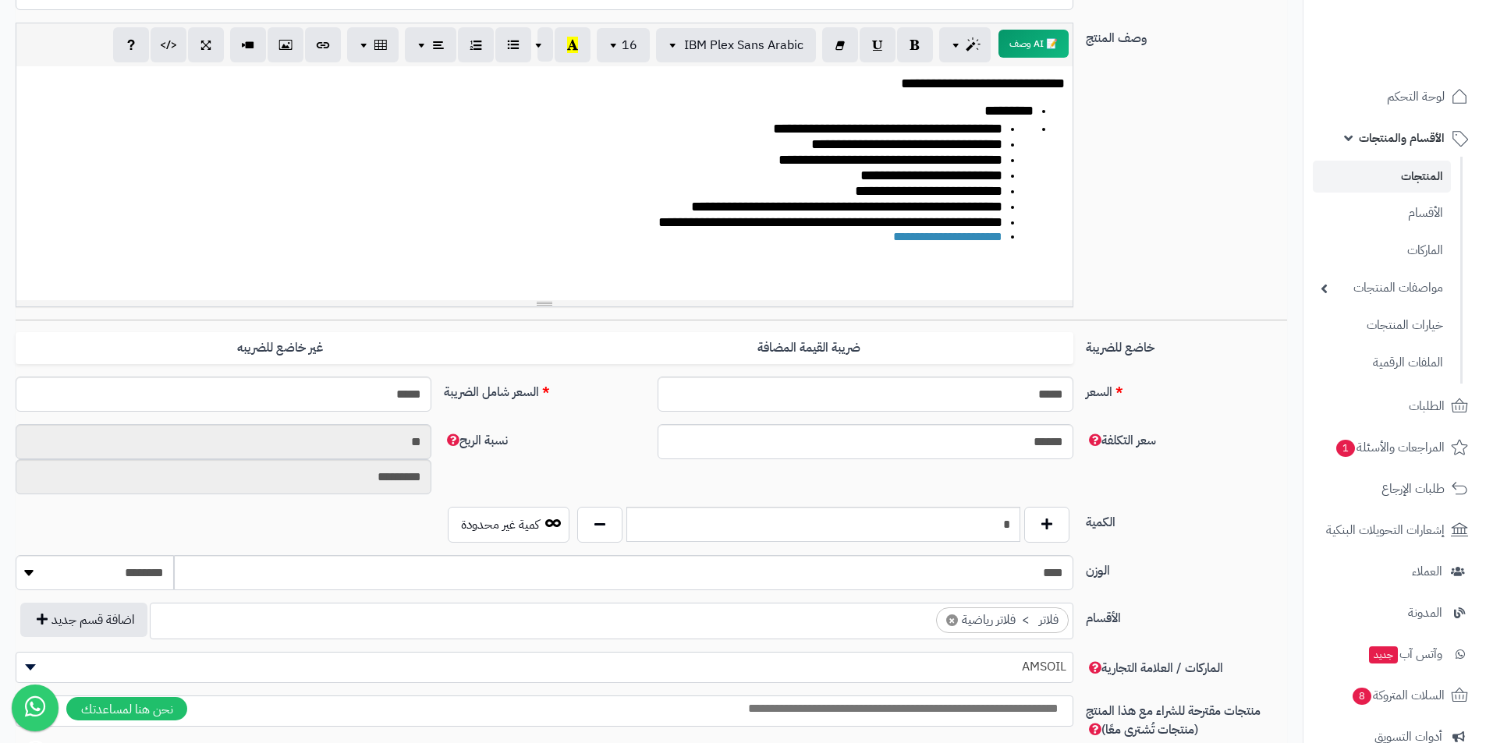
scroll to position [425, 0]
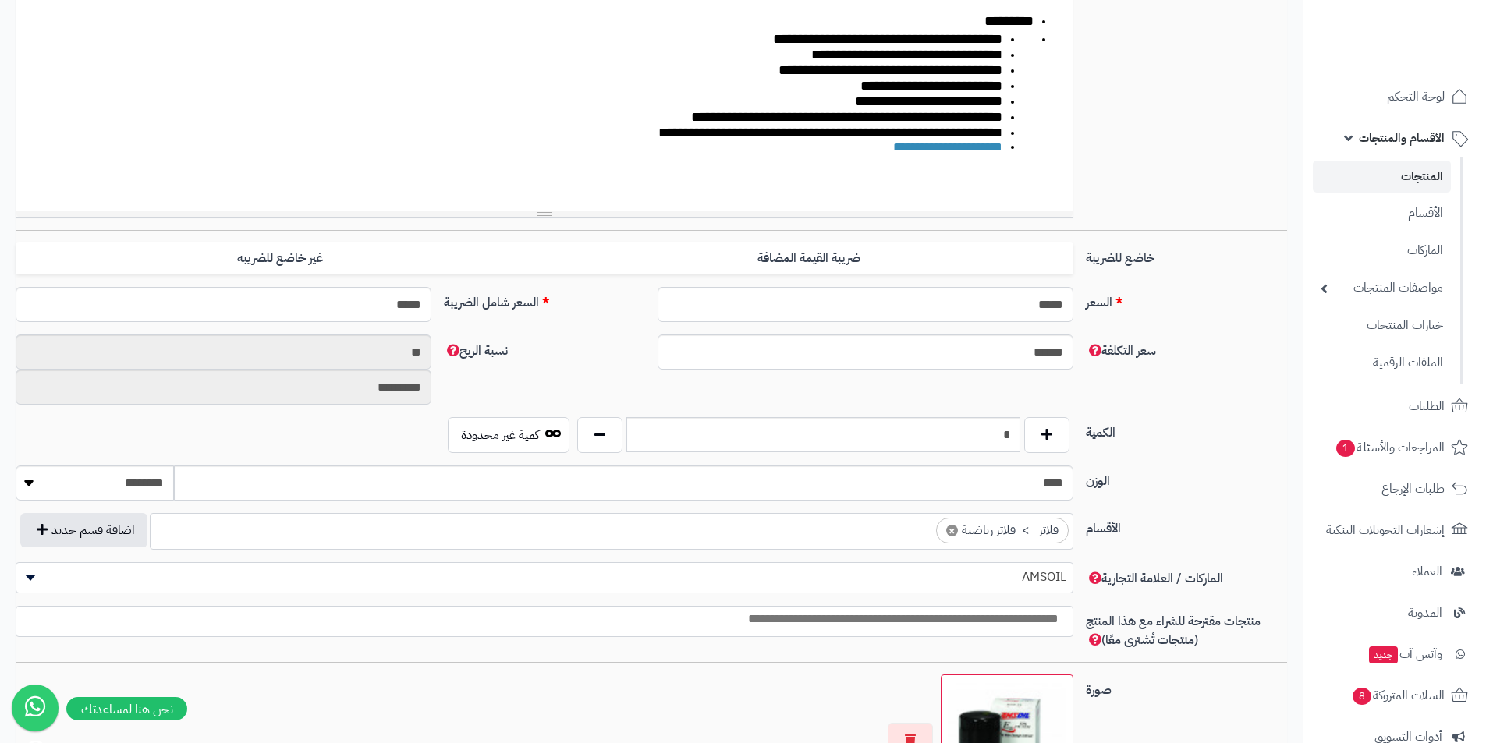
drag, startPoint x: 852, startPoint y: 175, endPoint x: 846, endPoint y: 168, distance: 10.0
click at [846, 159] on li "**********" at bounding box center [513, 149] width 978 height 19
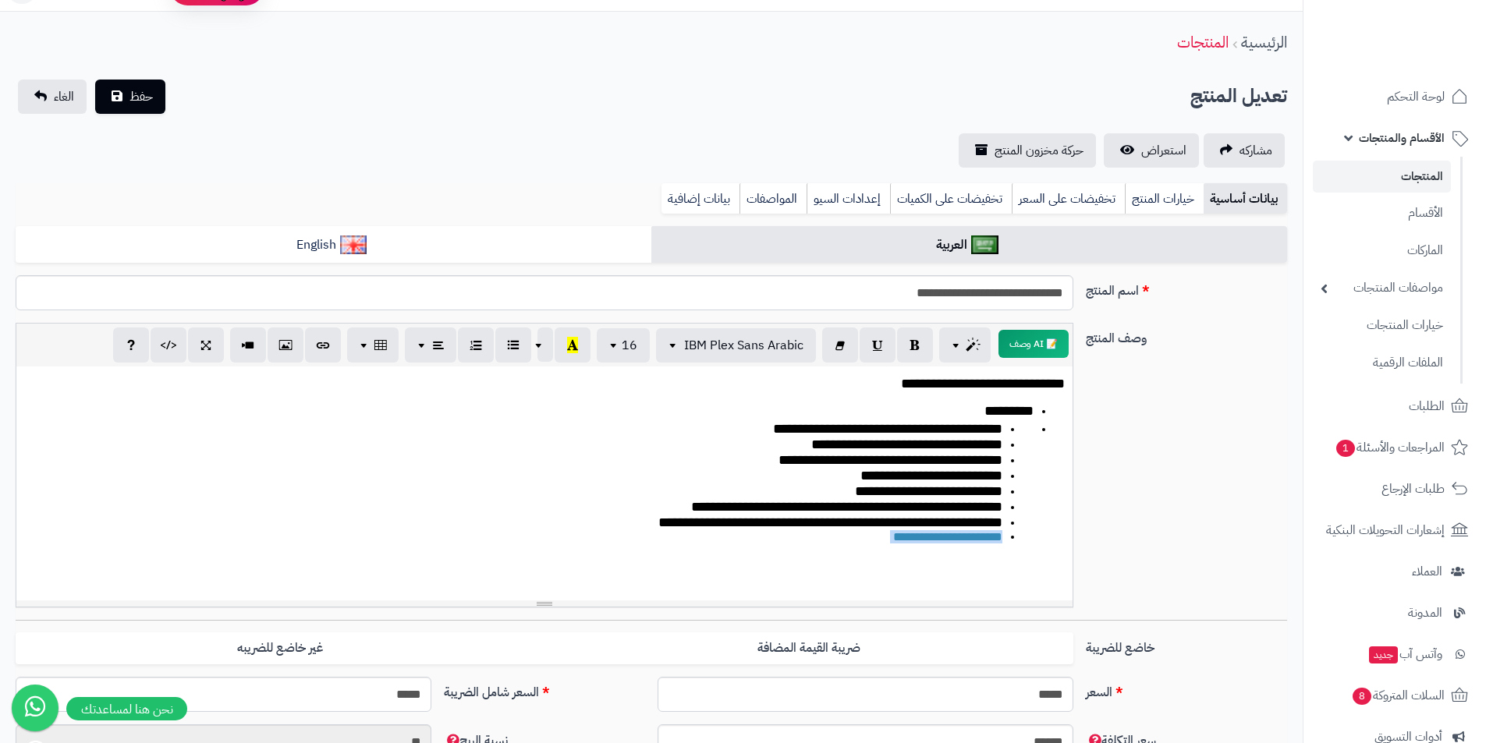
scroll to position [0, 0]
